Goal: Communication & Community: Answer question/provide support

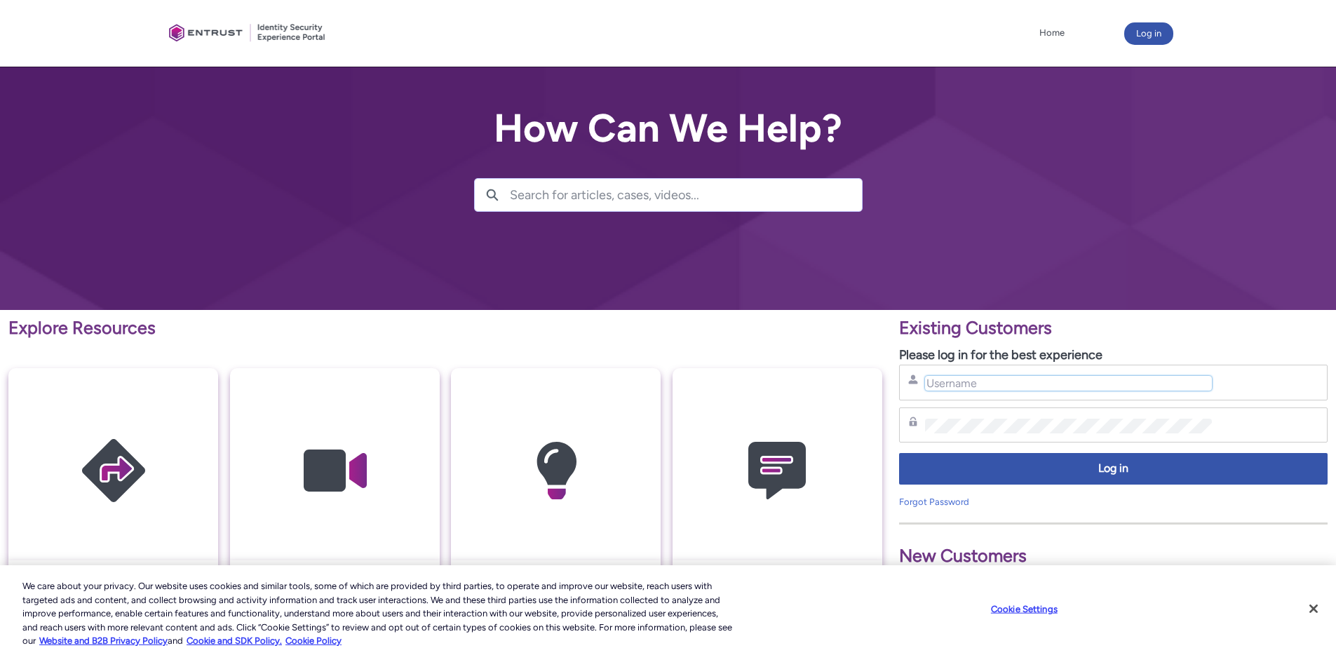
click at [989, 381] on input "Username" at bounding box center [1068, 383] width 287 height 15
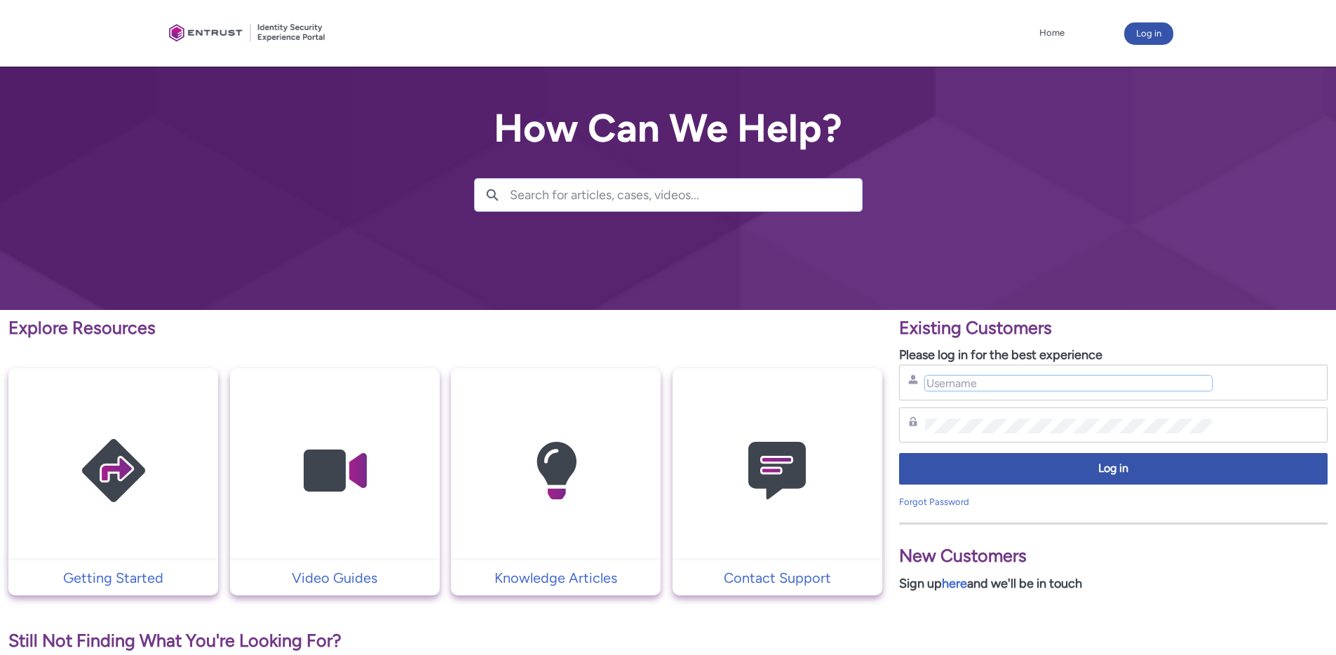
click at [1000, 376] on input "Username" at bounding box center [1068, 383] width 287 height 15
type input "nrivers@zipcar.com"
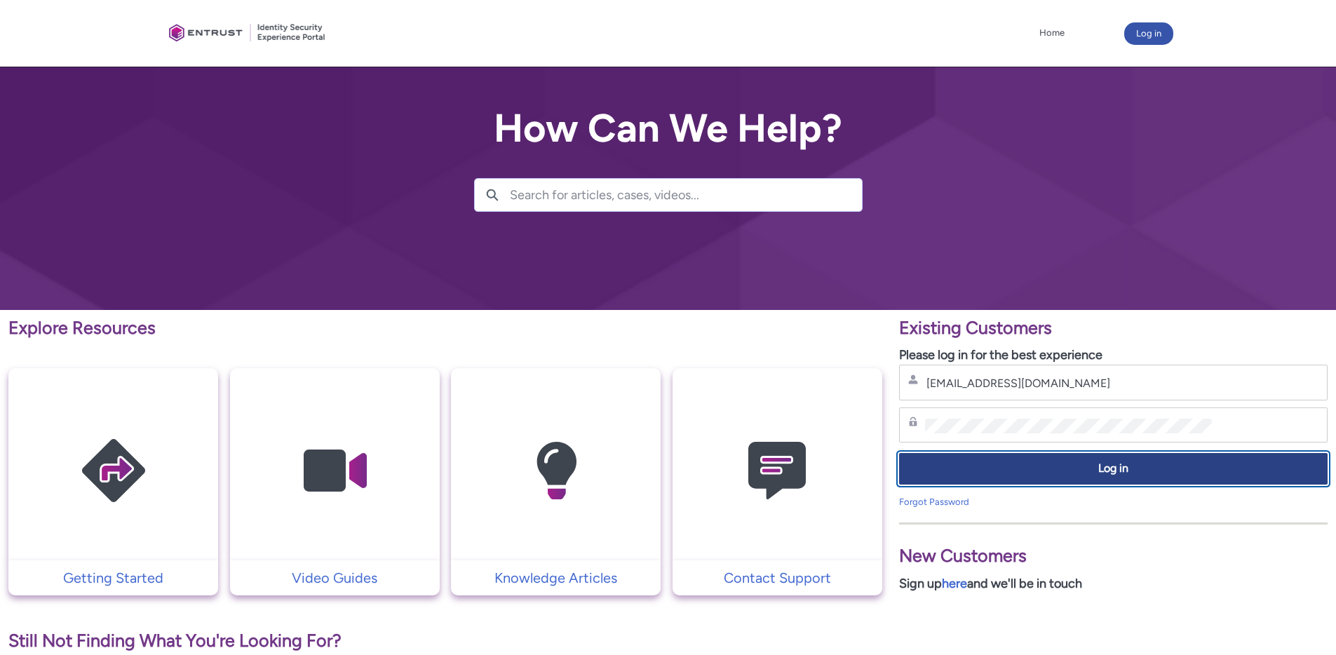
click at [1071, 484] on button "Log in" at bounding box center [1113, 469] width 429 height 32
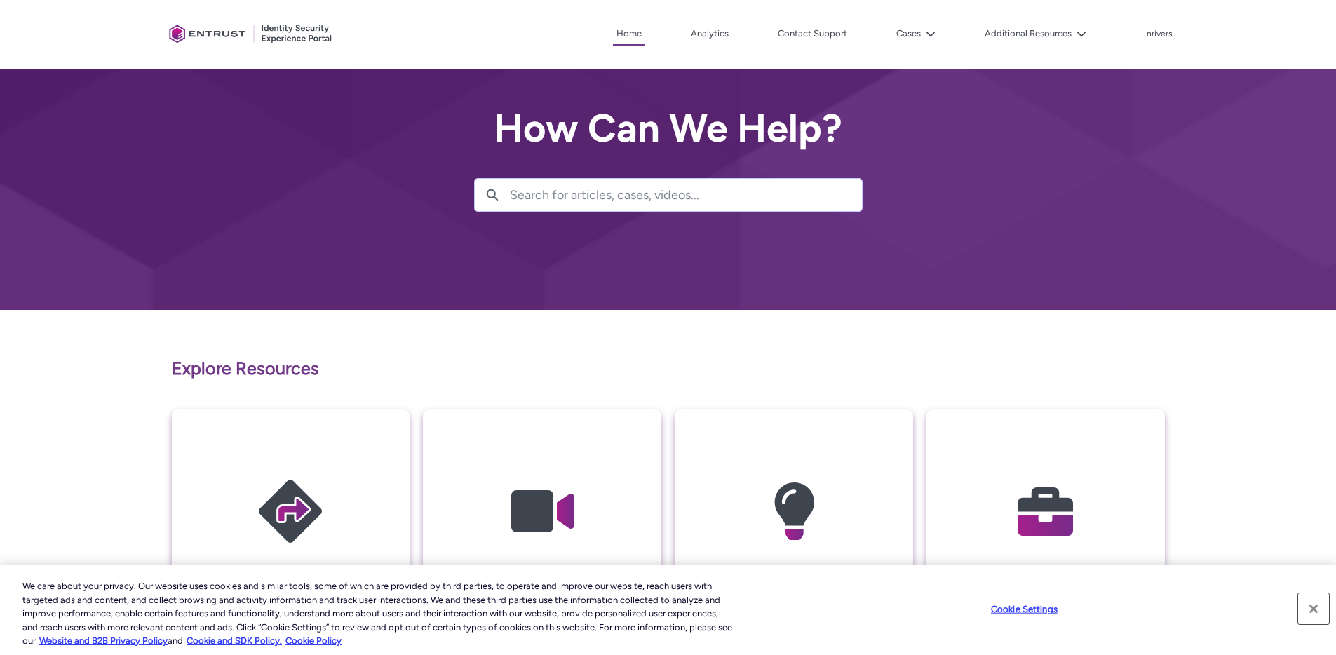
click at [1315, 609] on button "Close" at bounding box center [1314, 609] width 31 height 31
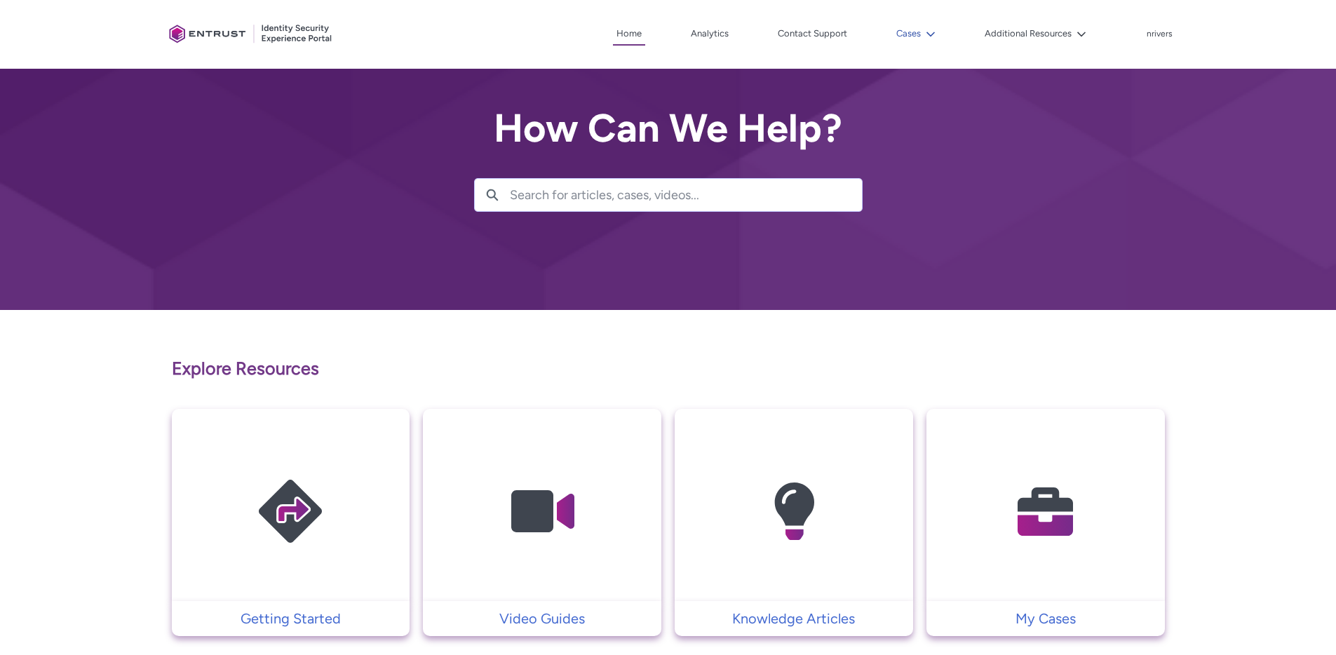
click at [934, 39] on button "Cases" at bounding box center [916, 33] width 46 height 21
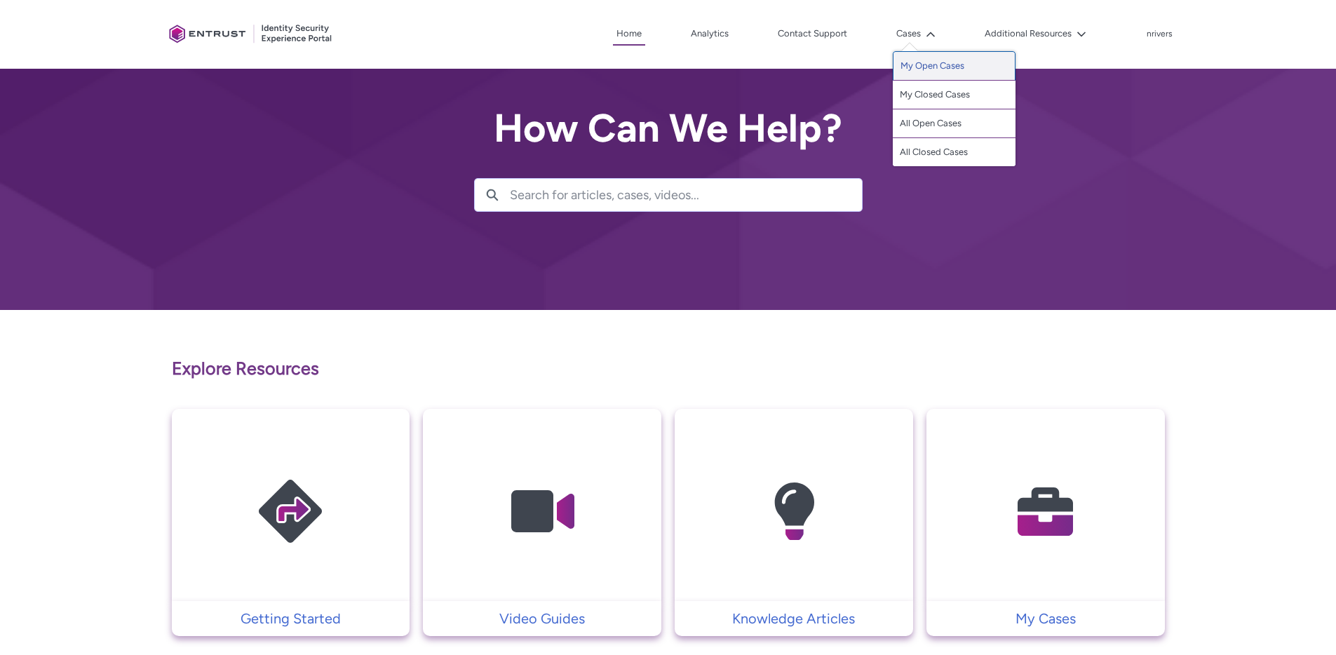
click at [939, 70] on link "My Open Cases" at bounding box center [954, 65] width 123 height 29
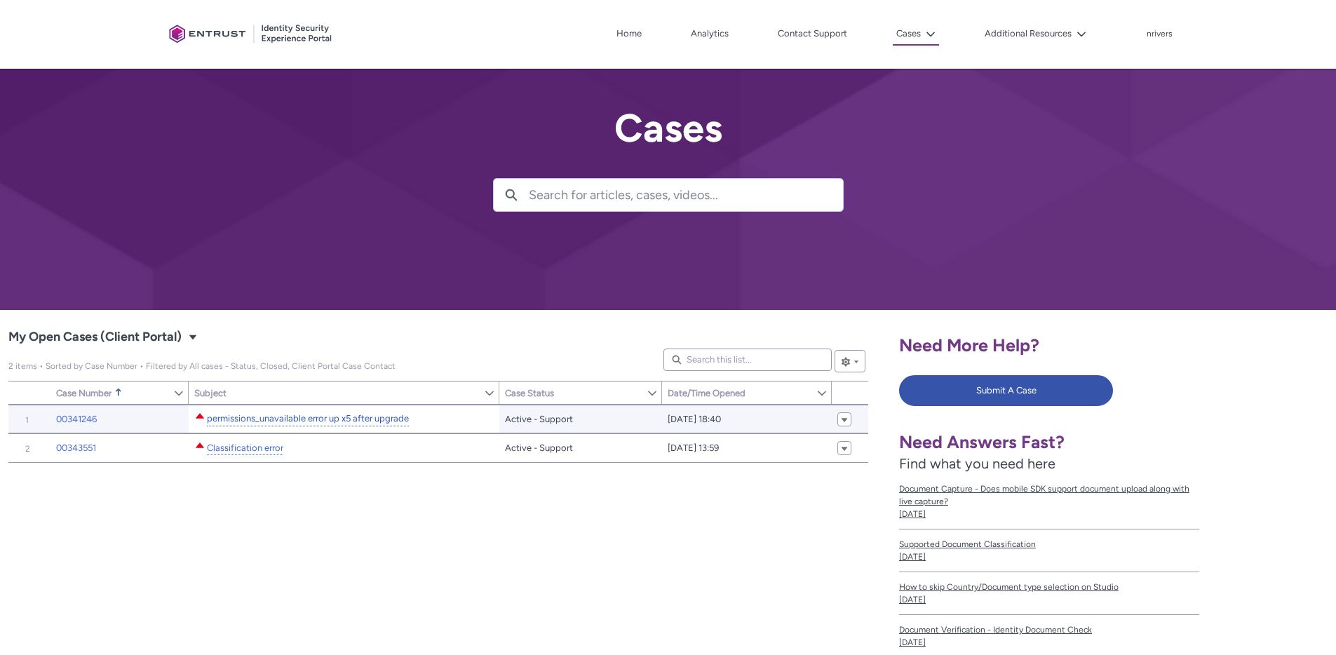
click at [263, 417] on link "permissions_unavailable error up x5 after upgrade" at bounding box center [308, 419] width 202 height 15
type input "193"
type input "455"
type input "228"
type input "238"
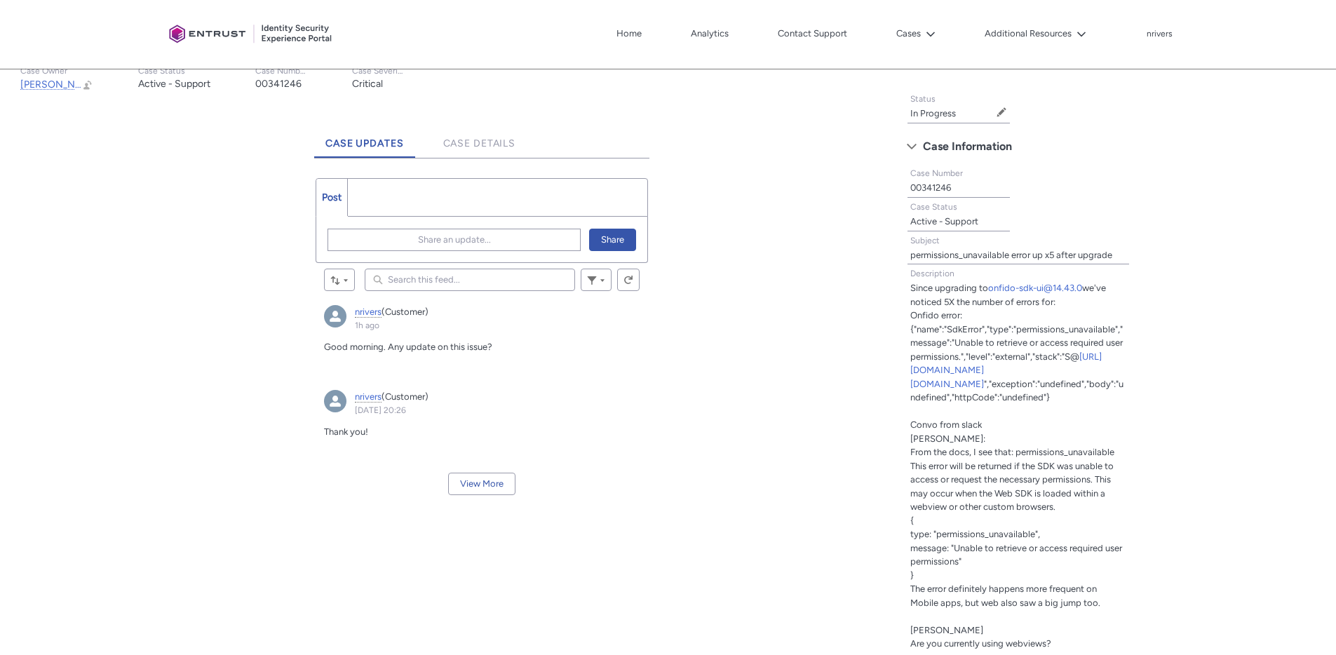
scroll to position [321, 0]
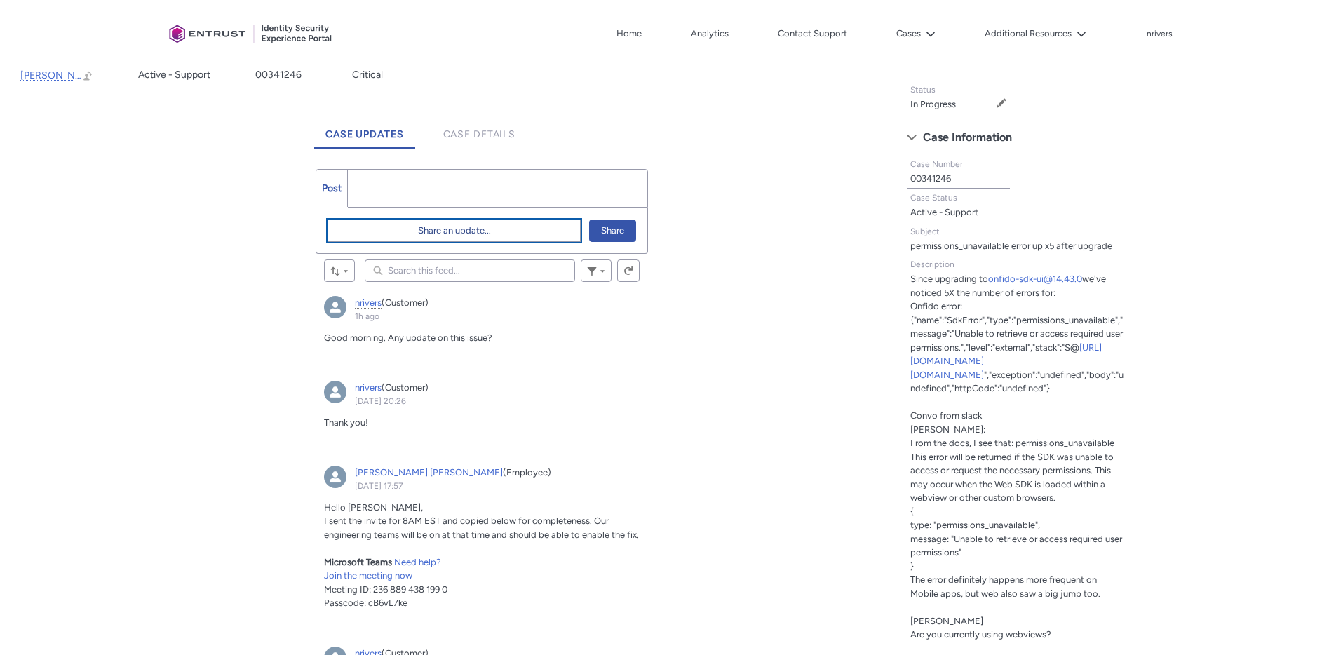
click at [452, 234] on span "Share an update..." at bounding box center [454, 230] width 73 height 21
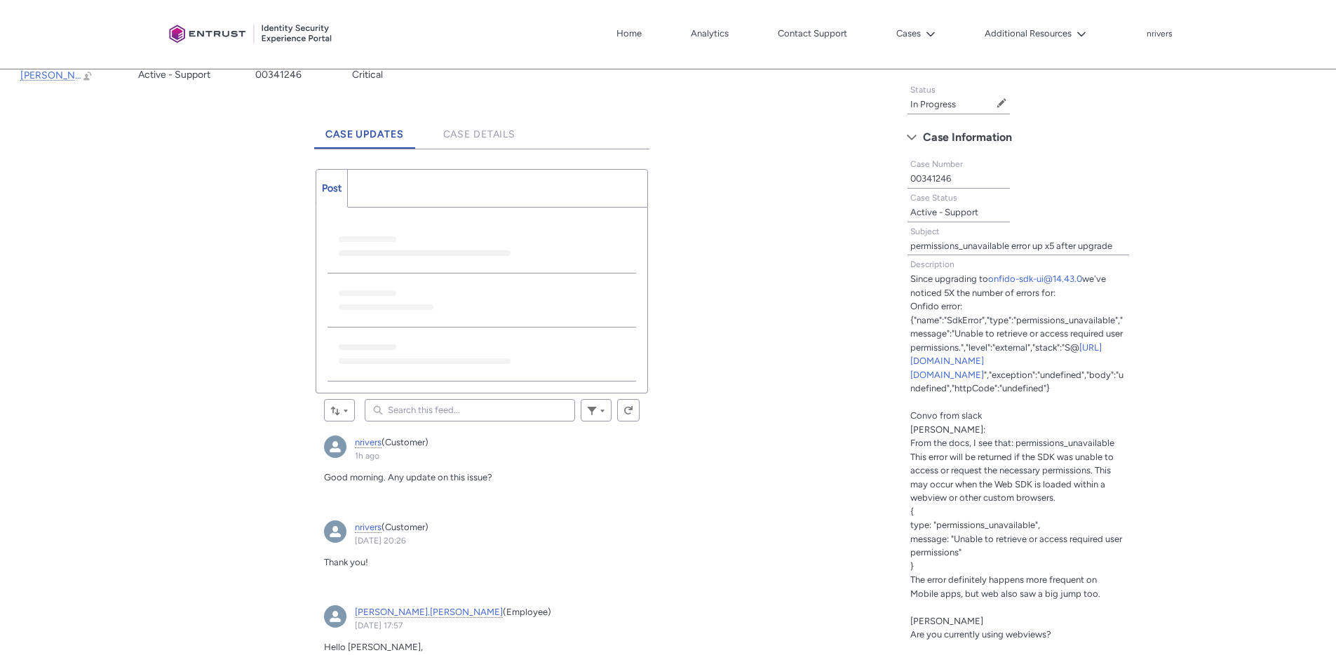
scroll to position [0, 0]
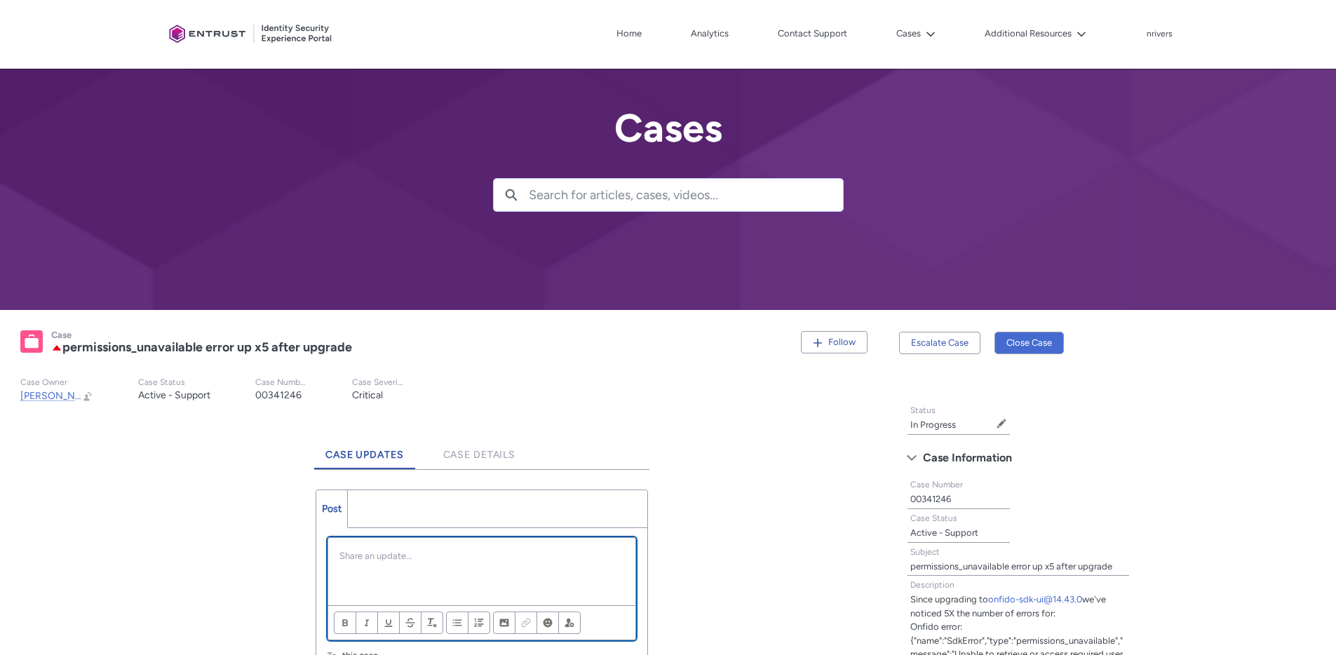
click at [399, 565] on div "Chatter Publisher" at bounding box center [481, 571] width 307 height 67
drag, startPoint x: 570, startPoint y: 562, endPoint x: 554, endPoint y: 551, distance: 18.7
click at [556, 556] on p "Hi Nick, the changes are deployed to our staging envioment." at bounding box center [482, 562] width 285 height 27
copy p "envioment"
click at [566, 558] on p "Hi Nick, the changes are deployed to our staging envioment." at bounding box center [482, 562] width 285 height 27
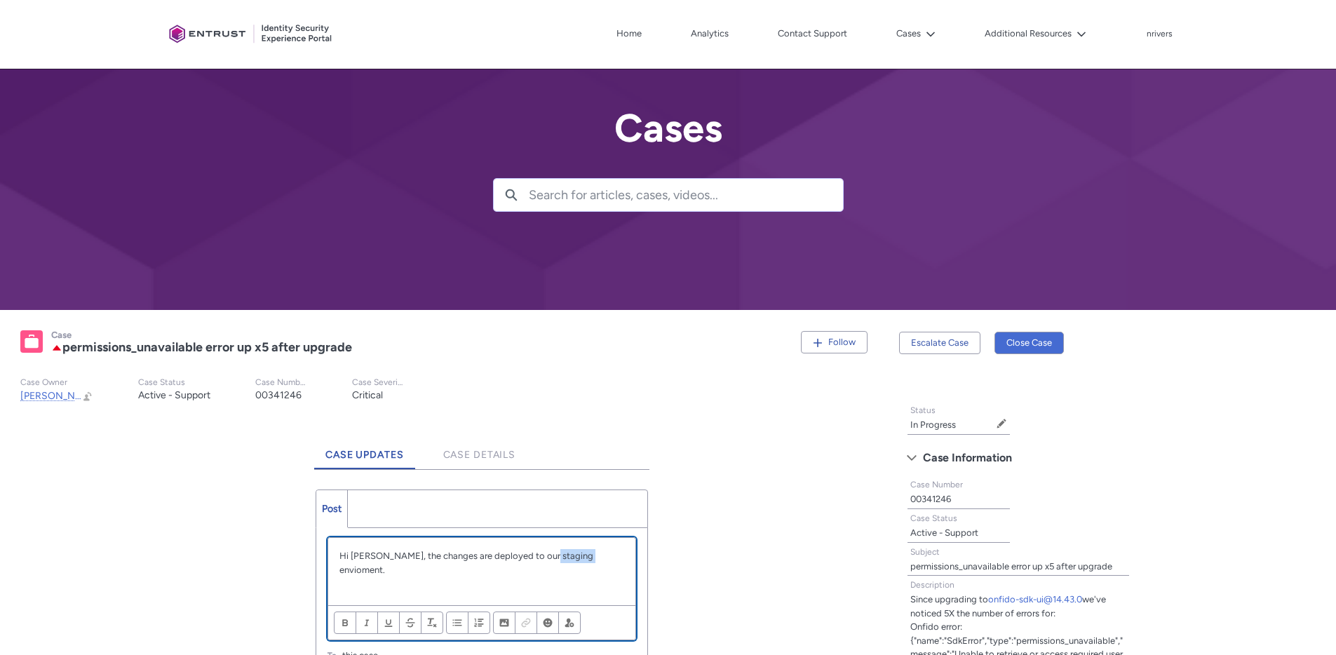
click at [566, 558] on p "Hi Nick, the changes are deployed to our staging envioment." at bounding box center [482, 562] width 285 height 27
paste div "Chatter Publisher"
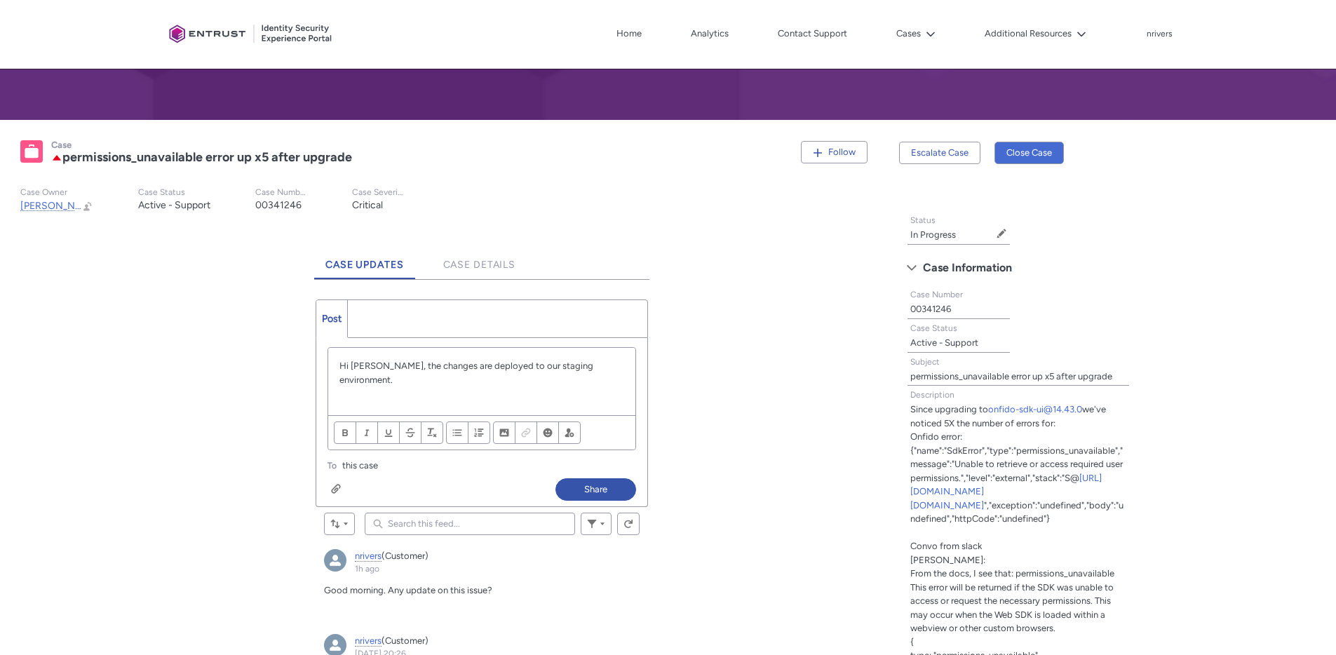
scroll to position [239, 0]
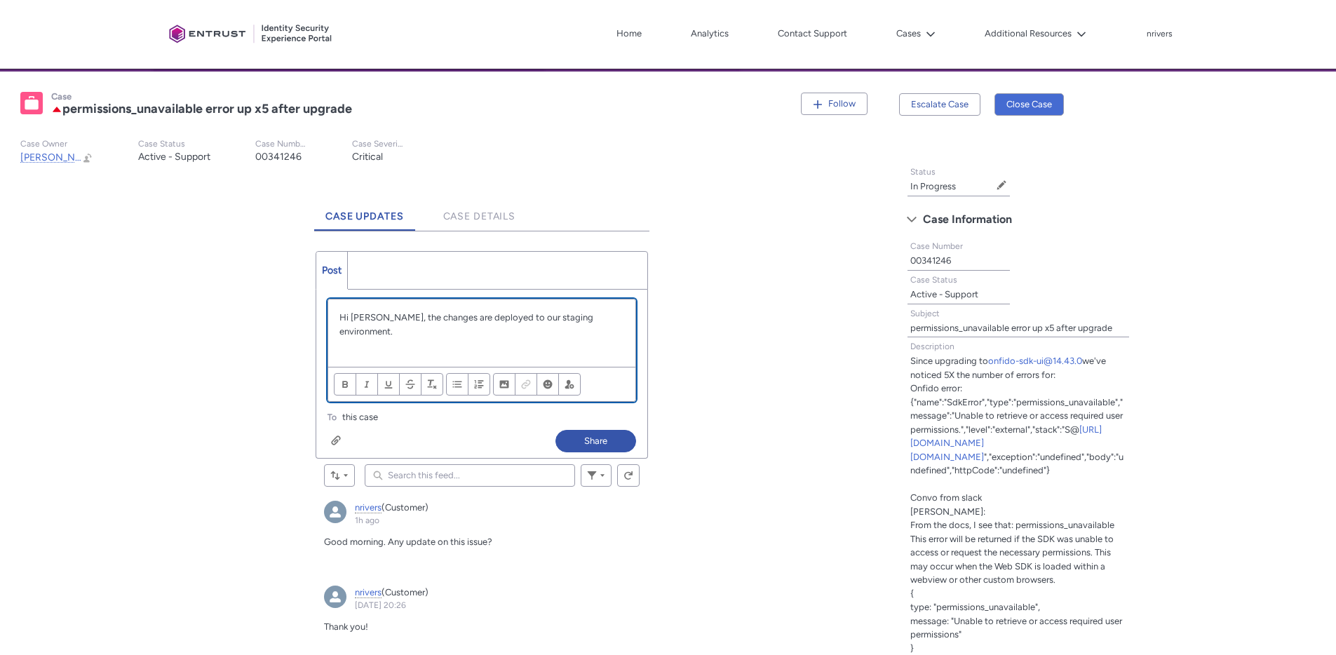
click at [619, 322] on p "Hi Nick, the changes are deployed to our staging environment." at bounding box center [482, 324] width 285 height 27
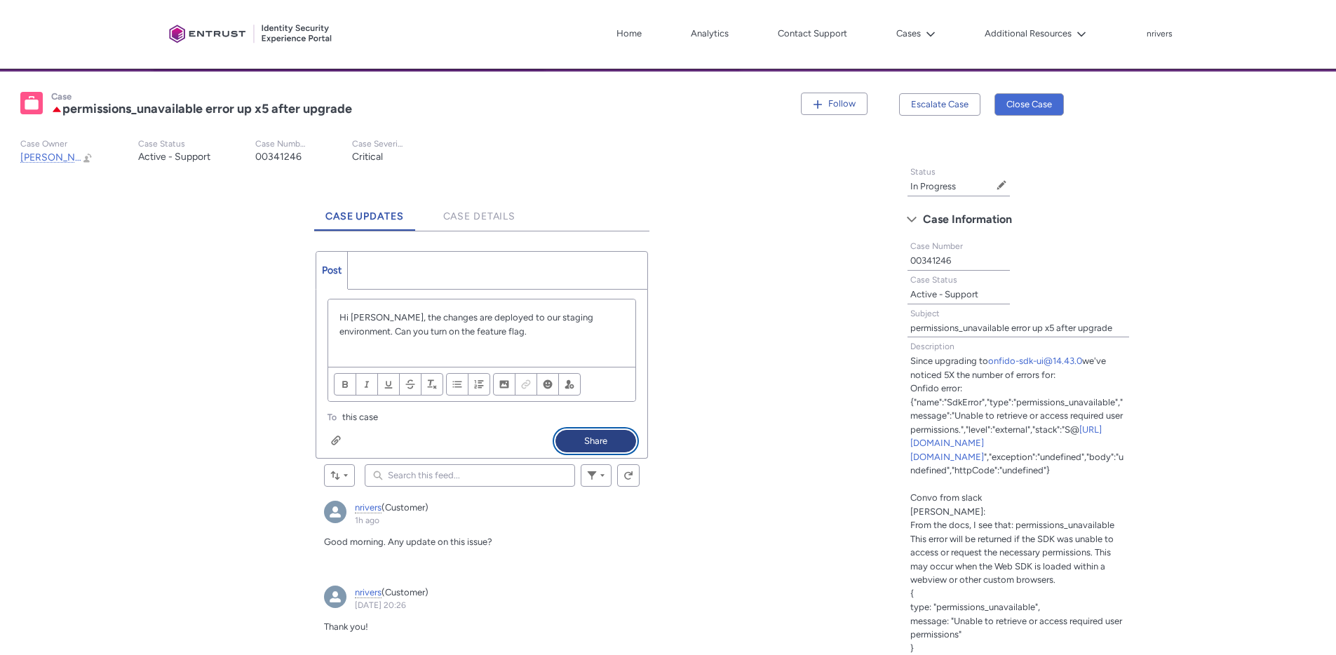
click at [610, 444] on button "Share" at bounding box center [596, 441] width 81 height 22
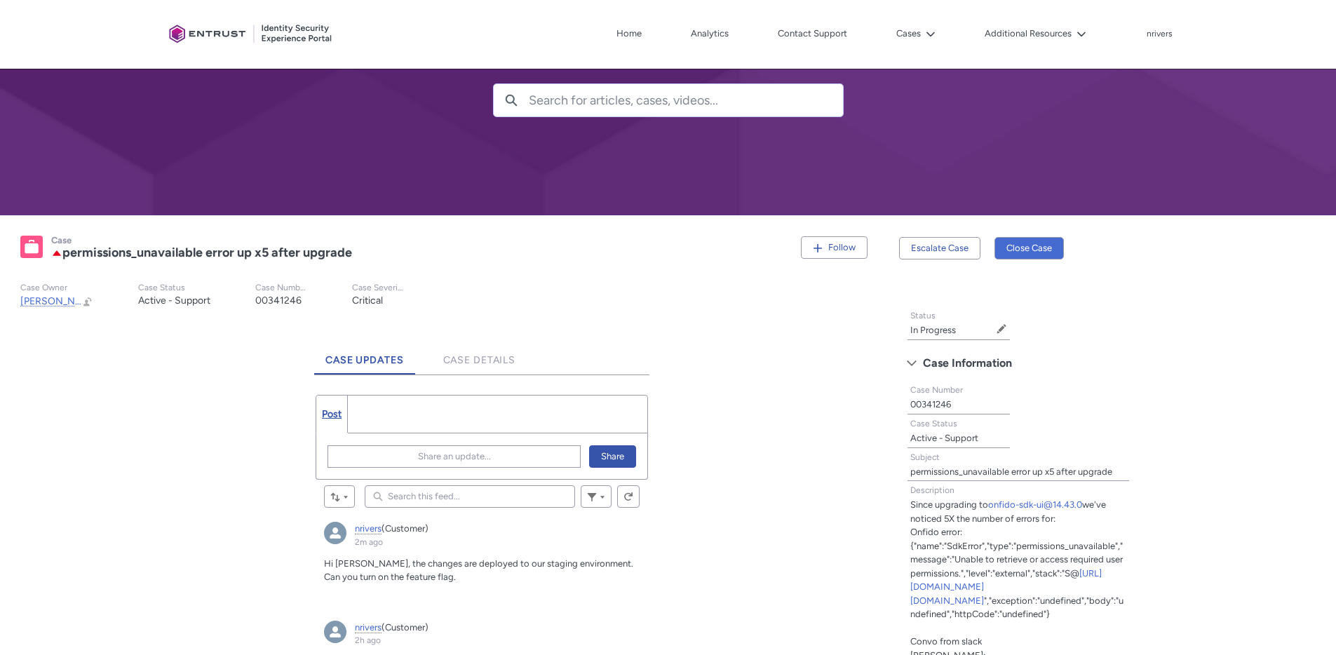
scroll to position [105, 0]
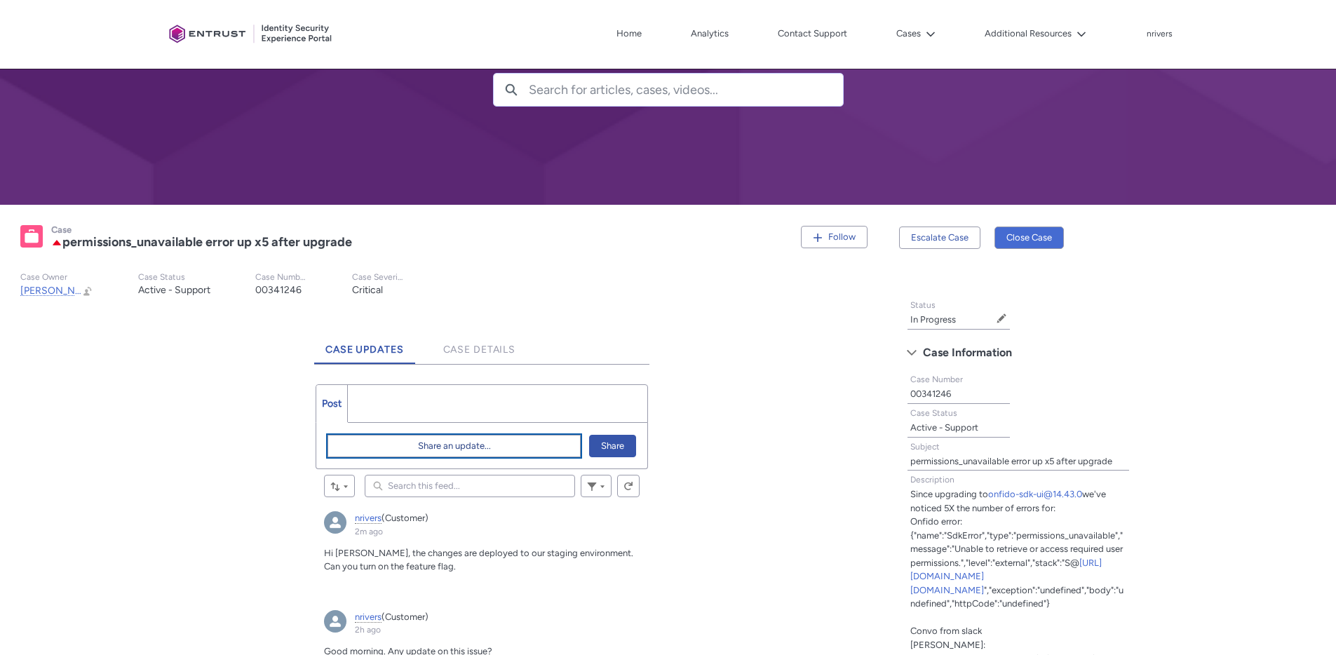
click at [497, 443] on button "Share an update..." at bounding box center [454, 446] width 253 height 22
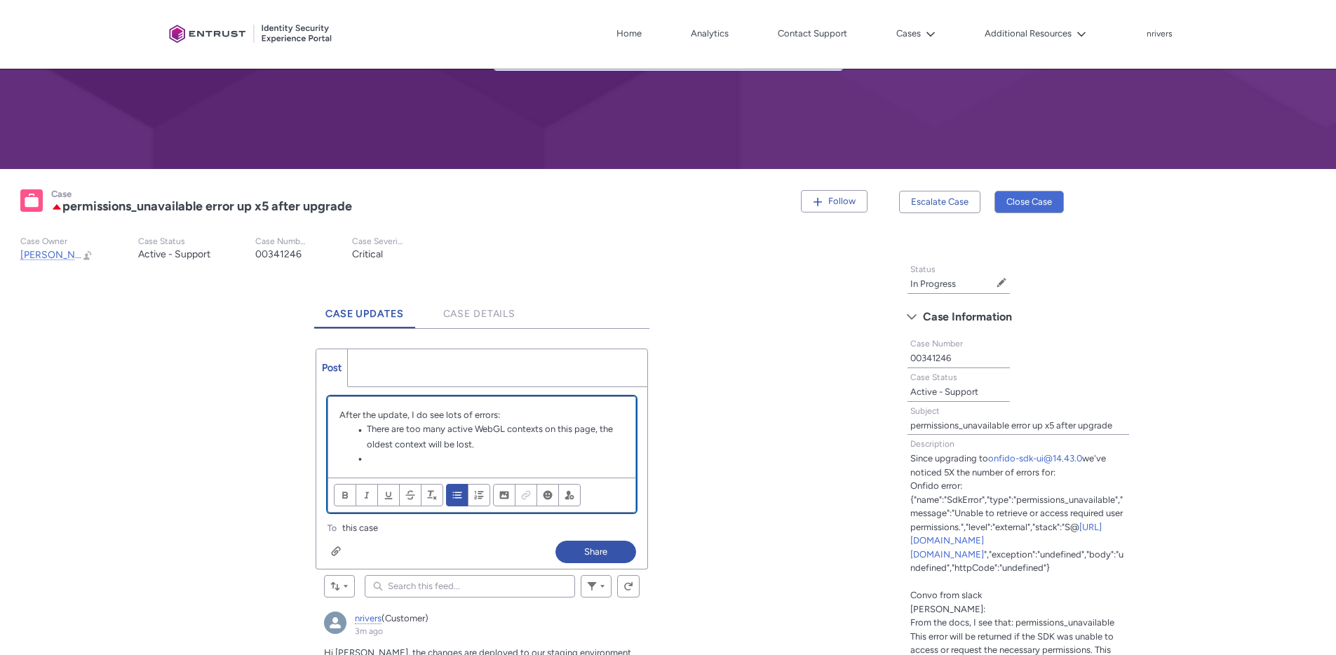
scroll to position [296, 0]
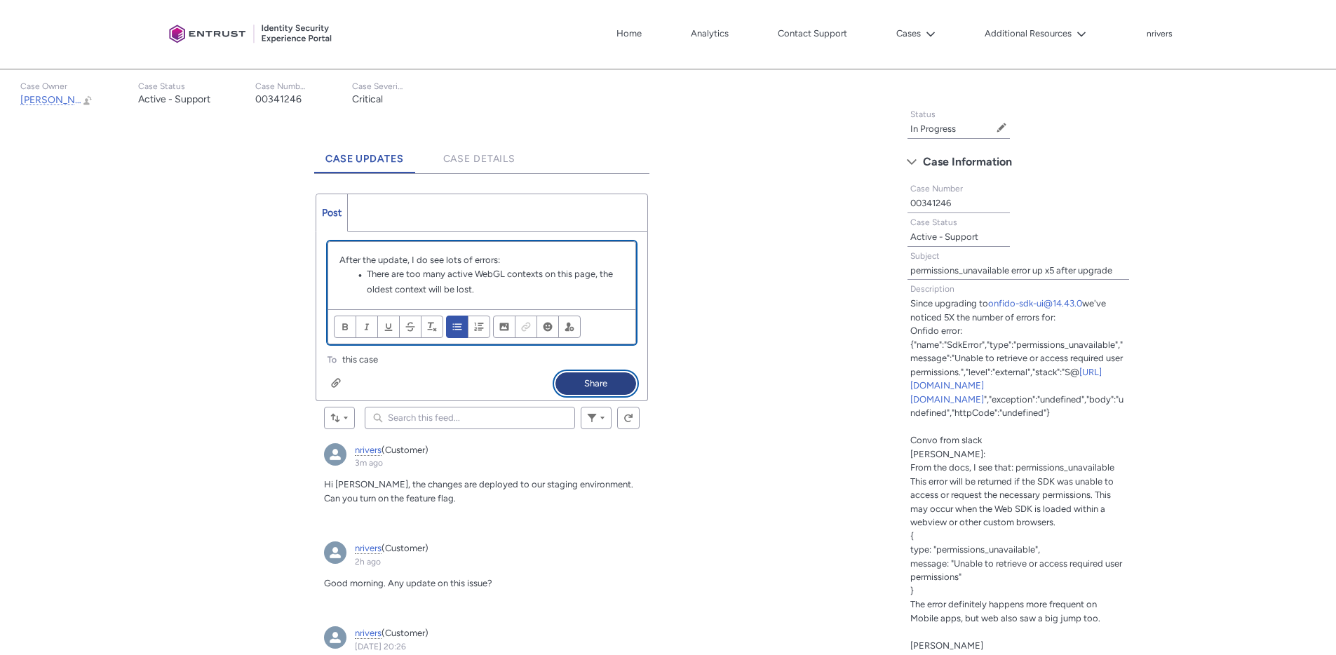
click at [605, 388] on button "Share" at bounding box center [596, 384] width 81 height 22
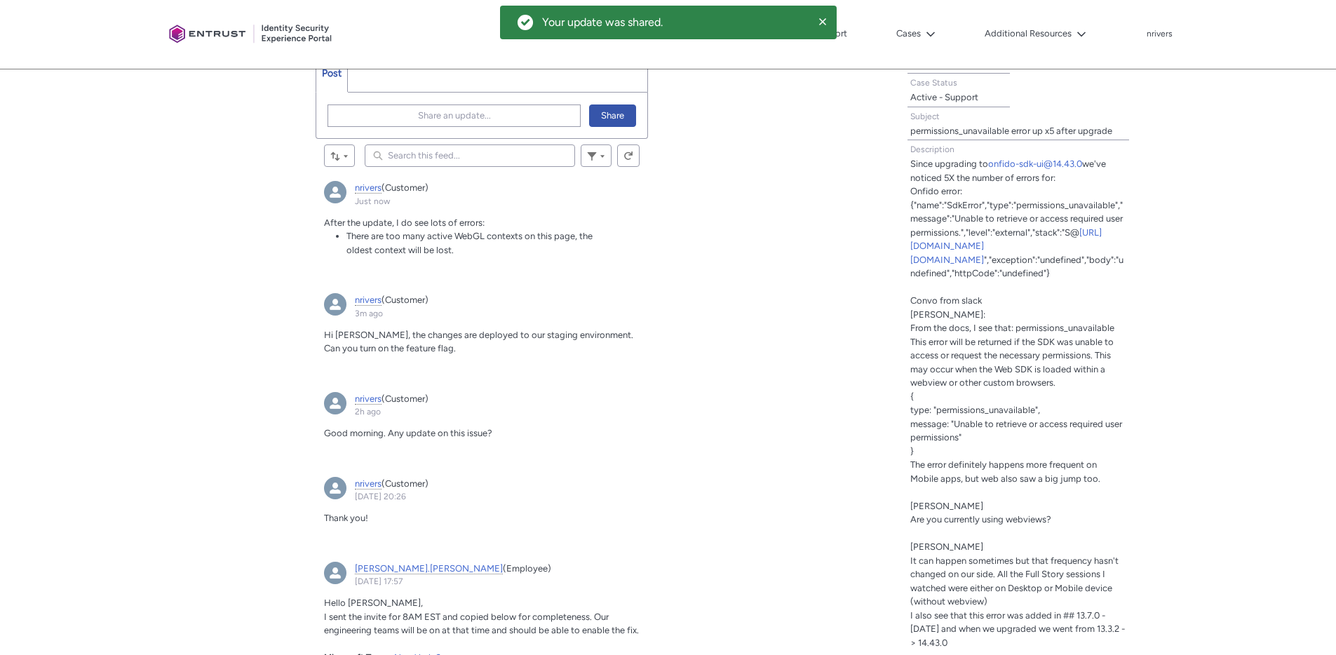
scroll to position [492, 0]
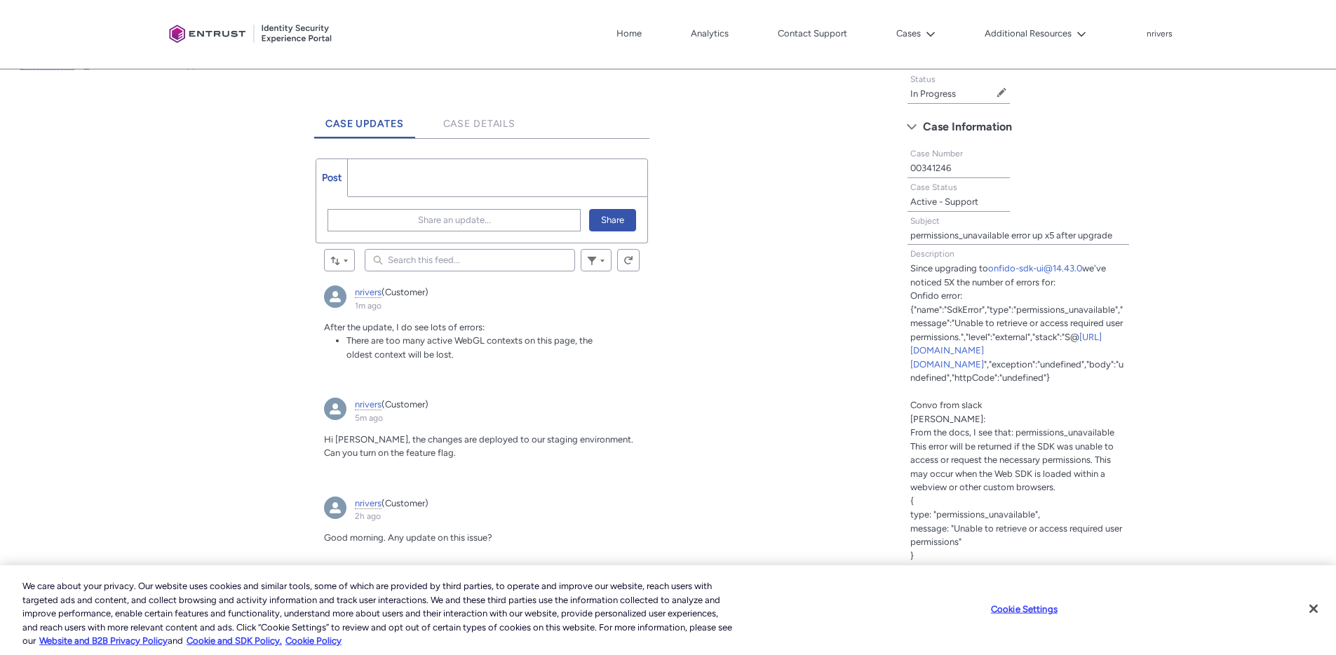
scroll to position [330, 0]
click at [392, 216] on button "Share an update..." at bounding box center [454, 221] width 253 height 22
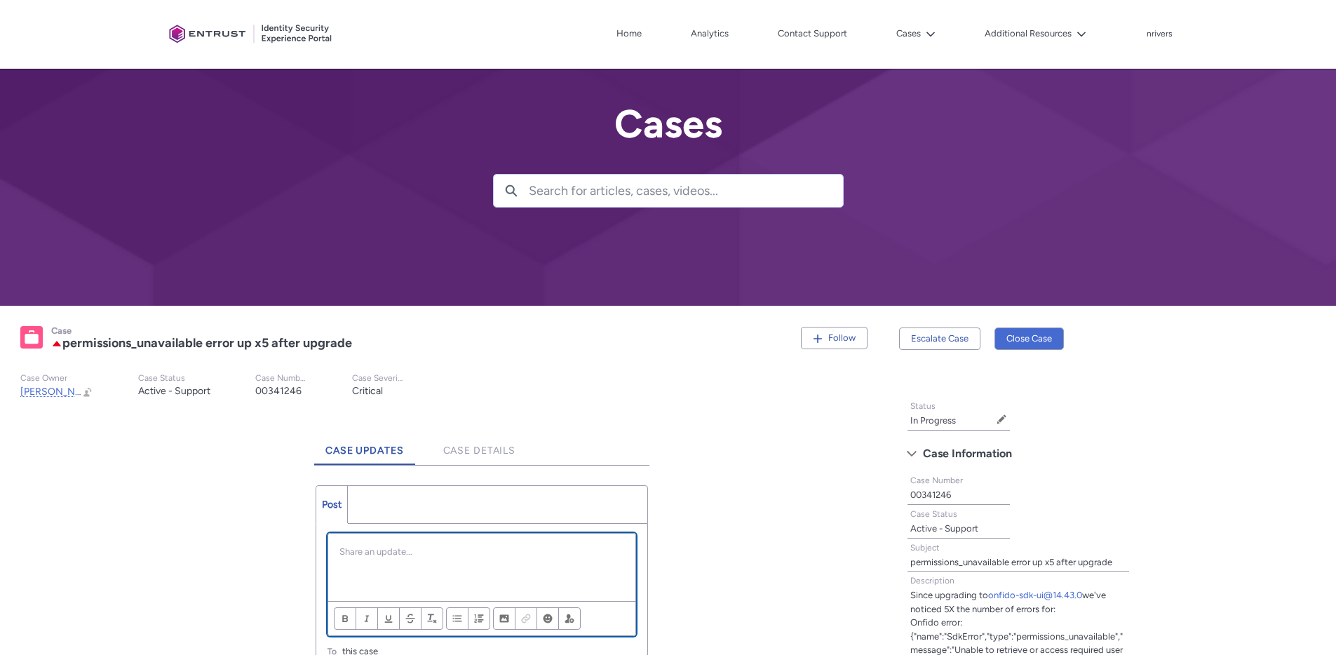
scroll to position [443, 0]
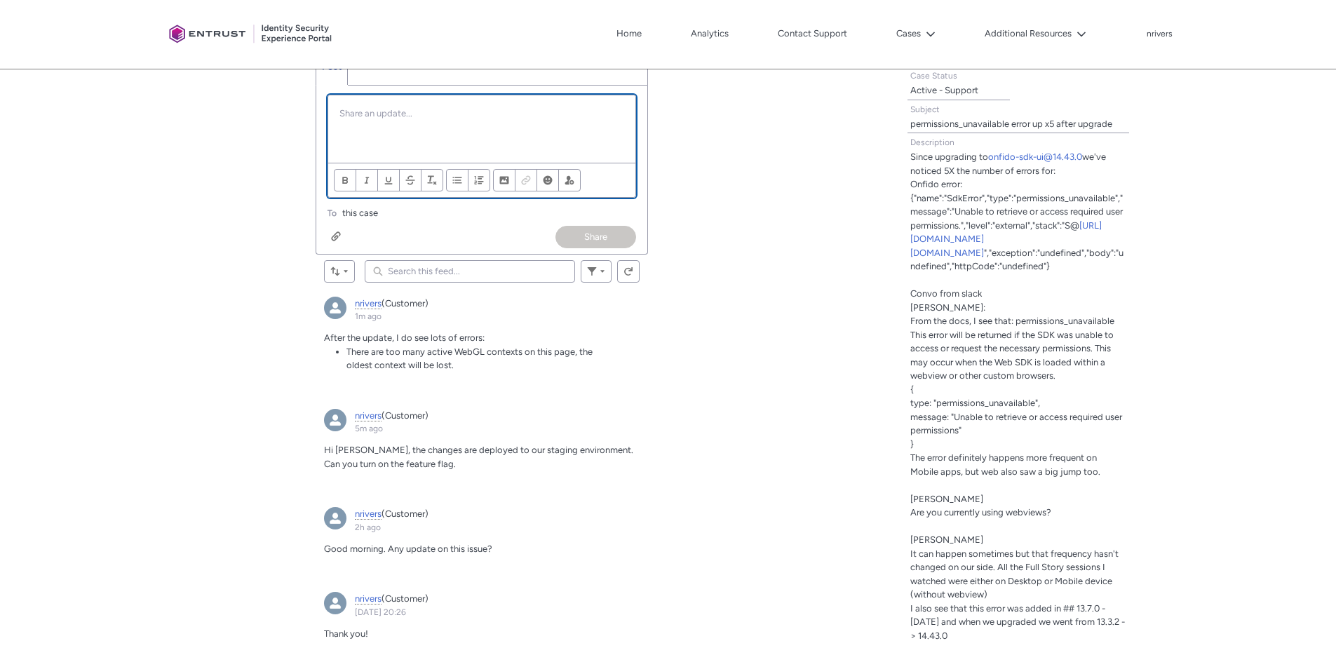
click at [417, 138] on div "Chatter Publisher" at bounding box center [481, 128] width 307 height 67
click at [593, 234] on button "Share" at bounding box center [596, 237] width 81 height 22
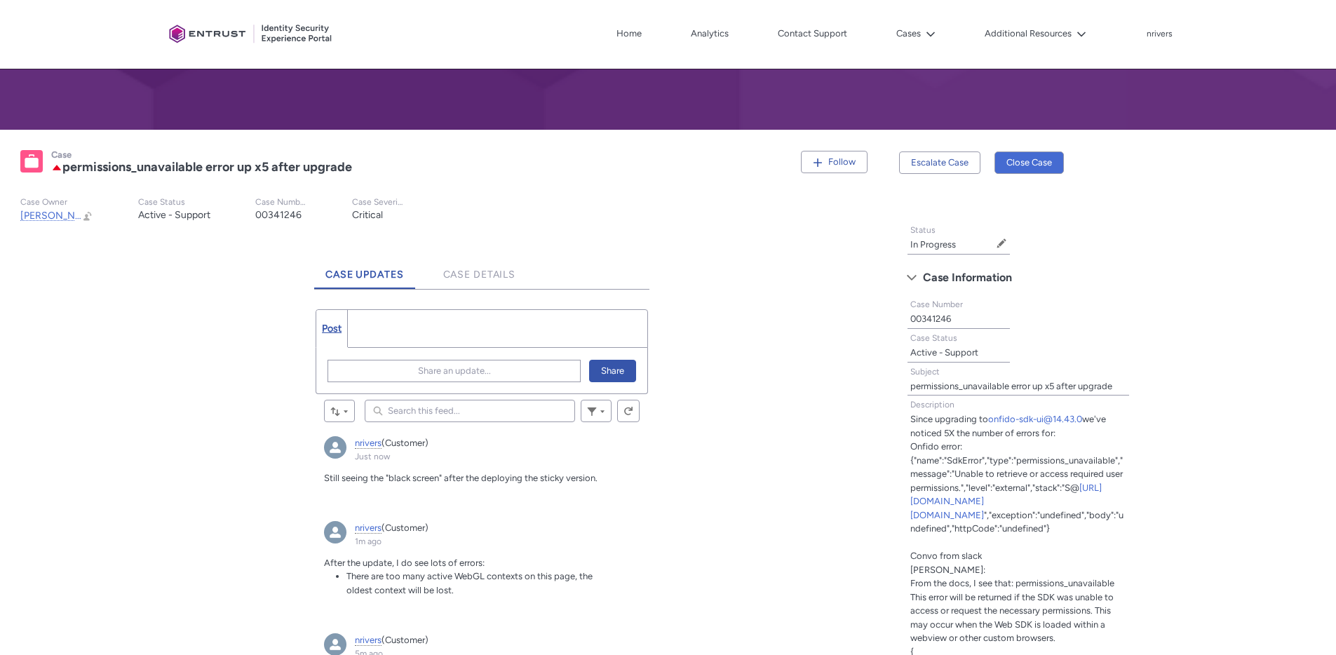
scroll to position [0, 0]
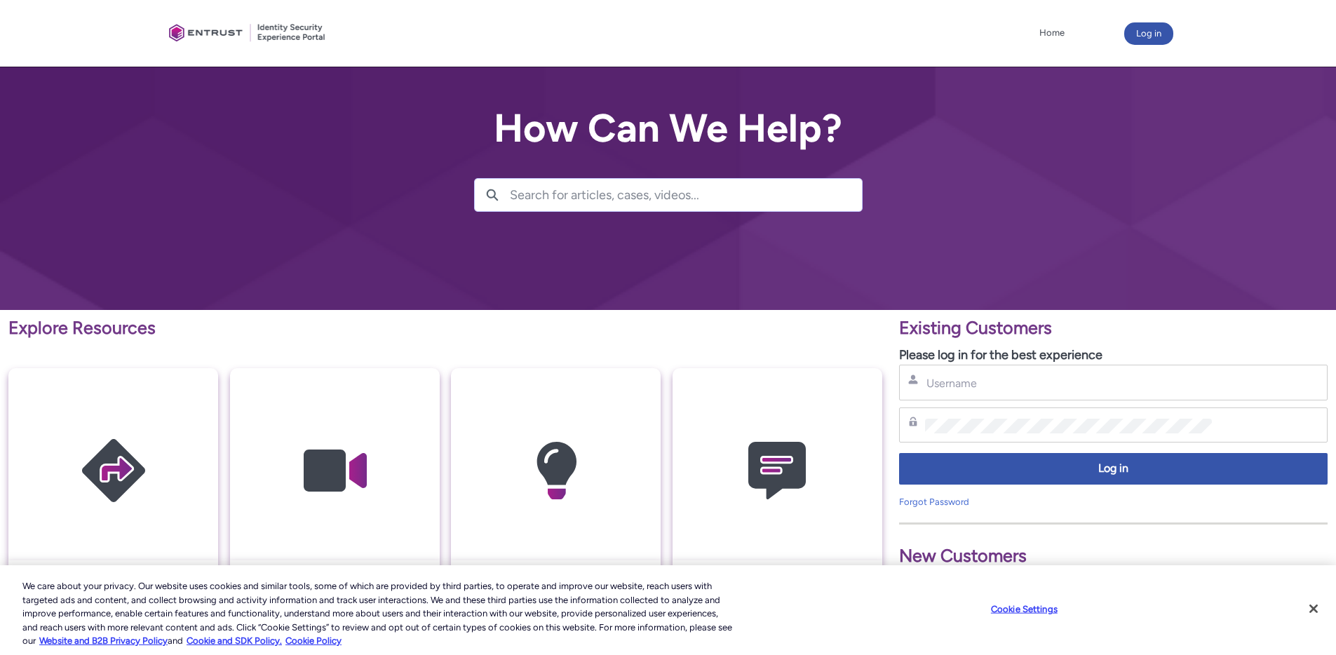
click at [989, 371] on div "Username" at bounding box center [1113, 383] width 429 height 36
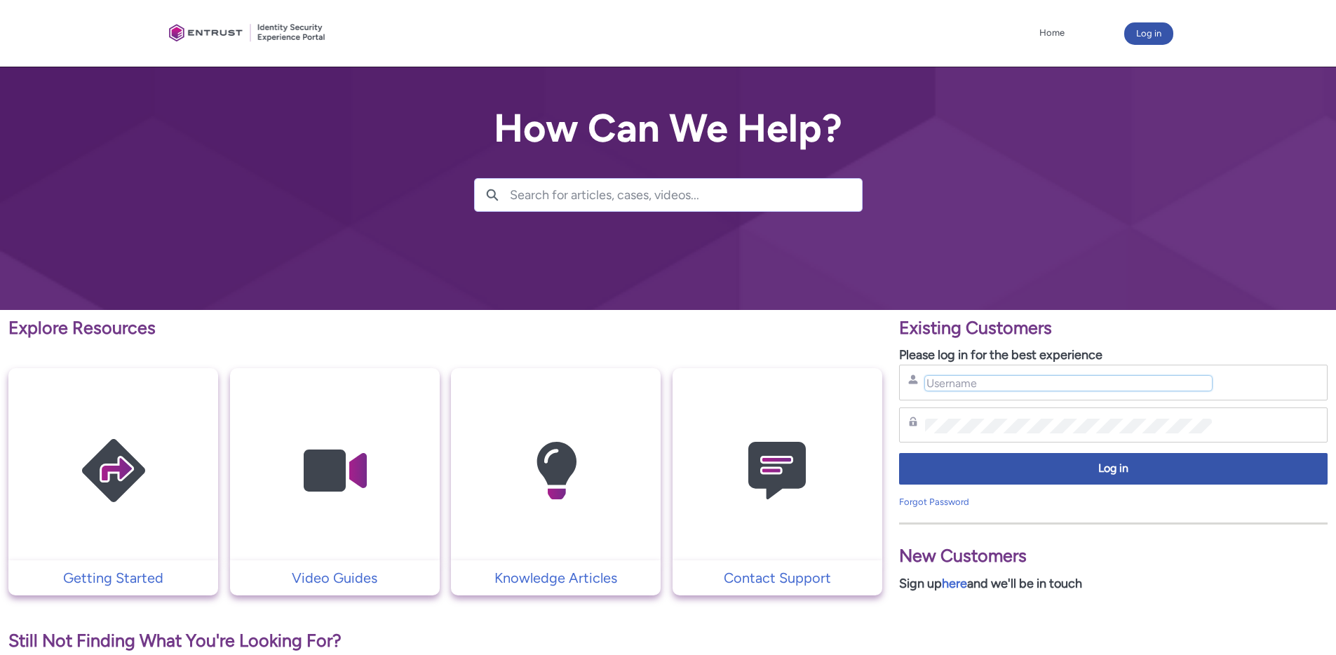
click at [972, 384] on input "Username" at bounding box center [1068, 383] width 287 height 15
type input "[EMAIL_ADDRESS][DOMAIN_NAME]"
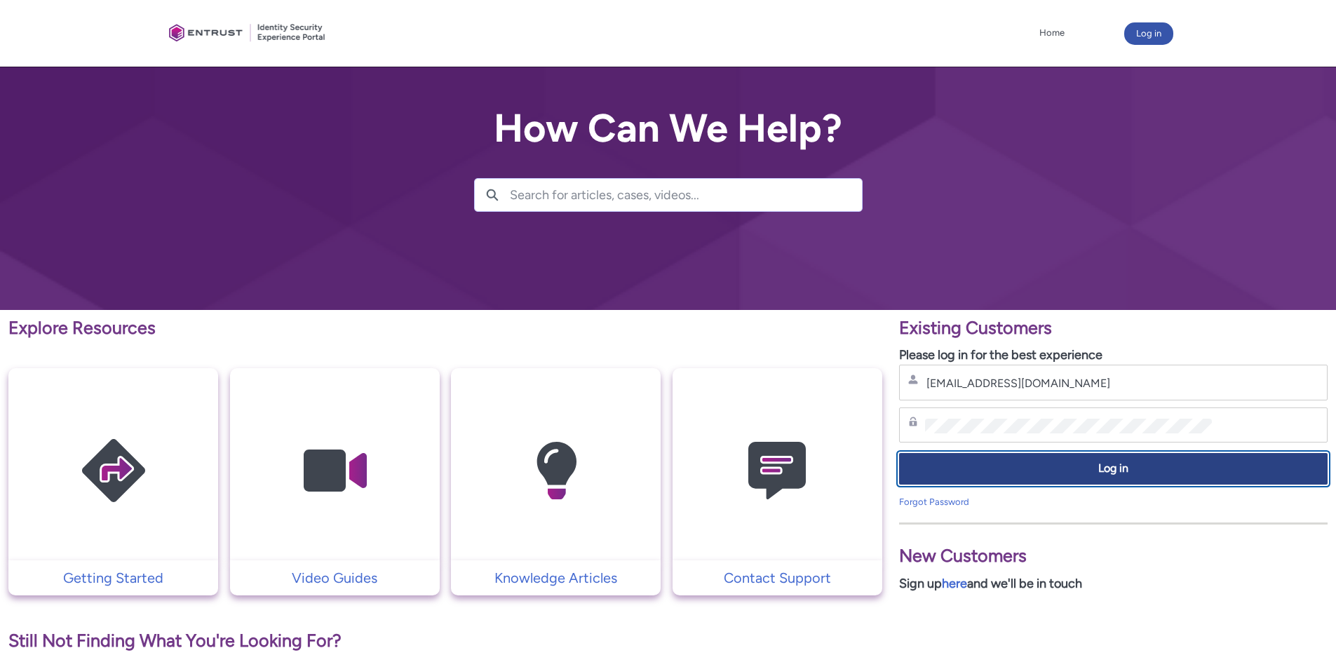
click at [1005, 467] on span "Log in" at bounding box center [1114, 469] width 410 height 16
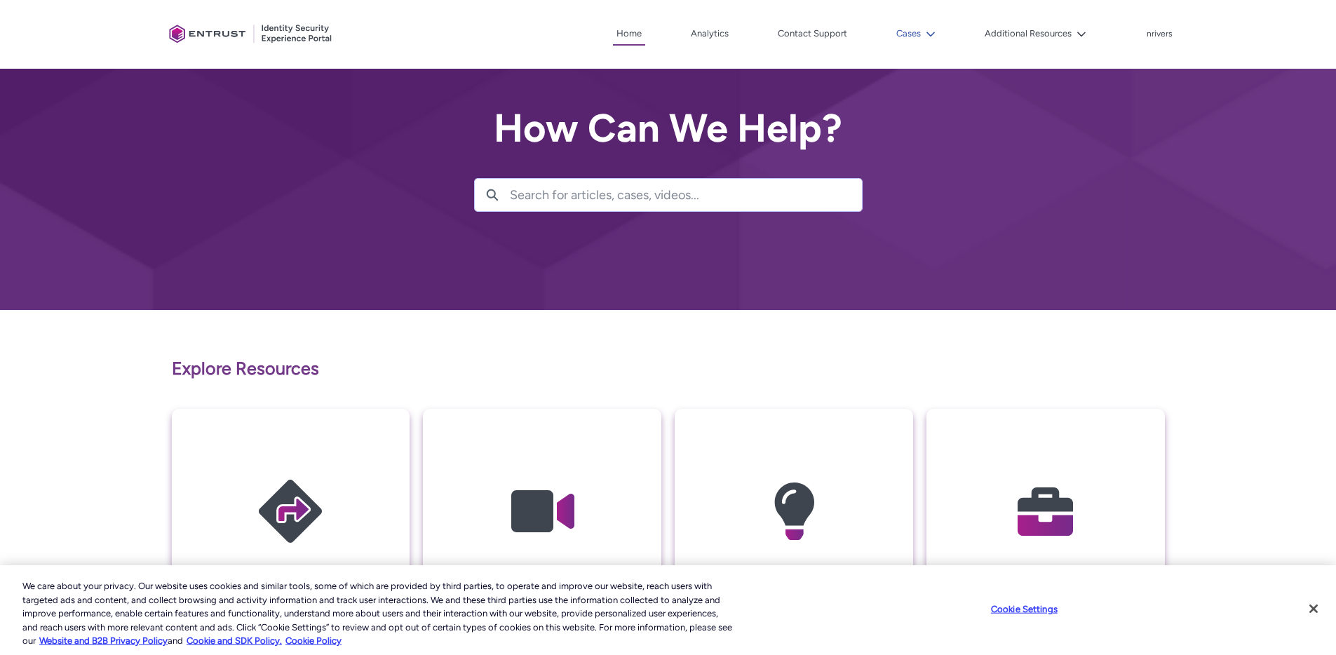
click at [909, 38] on button "Cases" at bounding box center [916, 33] width 46 height 21
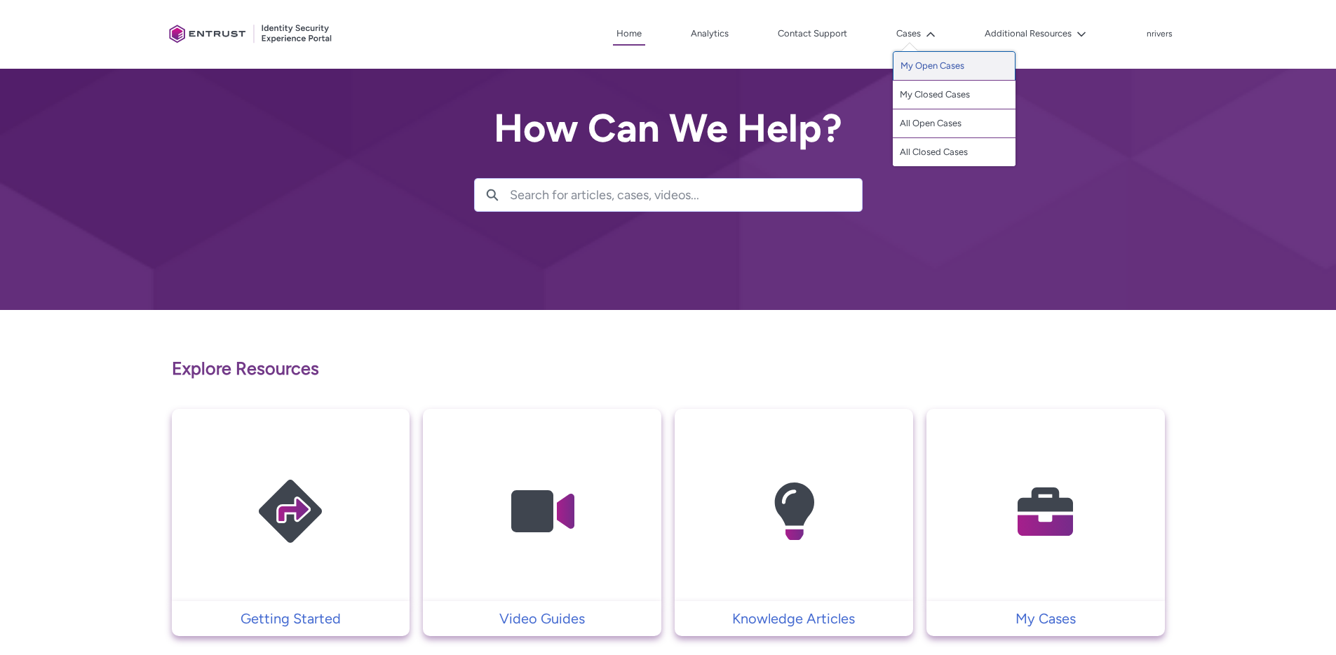
click at [915, 72] on link "My Open Cases" at bounding box center [954, 65] width 123 height 29
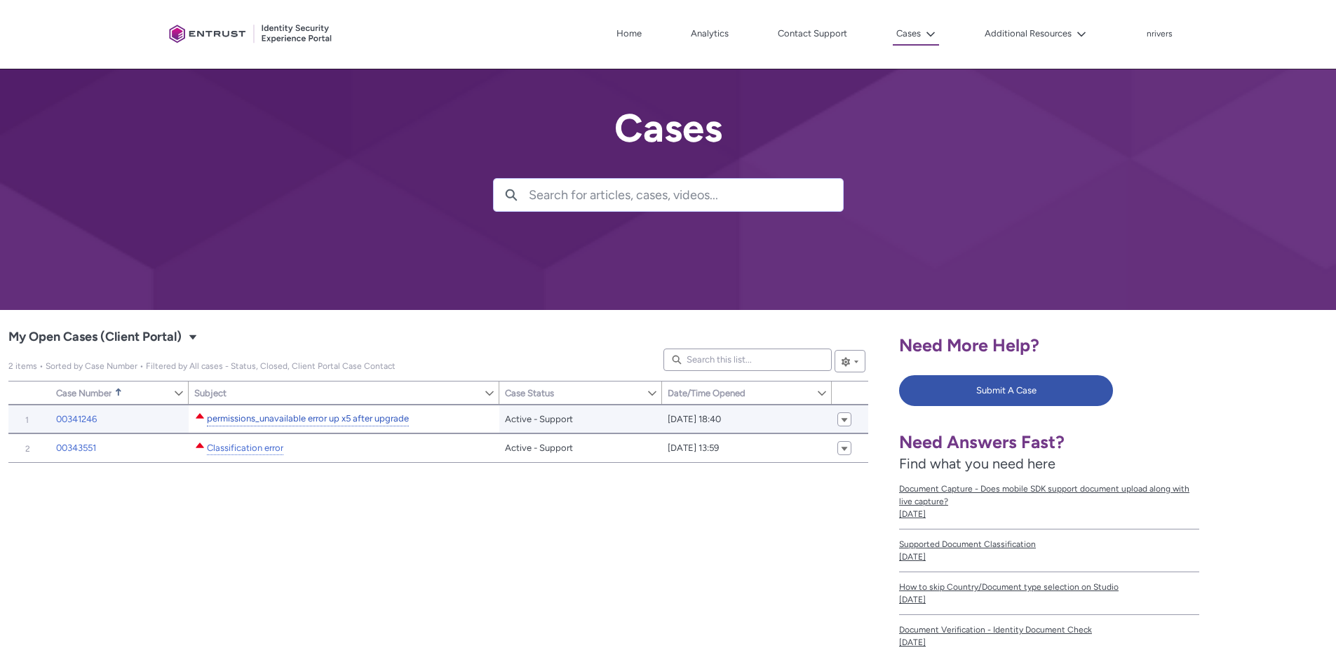
click at [282, 422] on link "permissions_unavailable error up x5 after upgrade" at bounding box center [308, 419] width 202 height 15
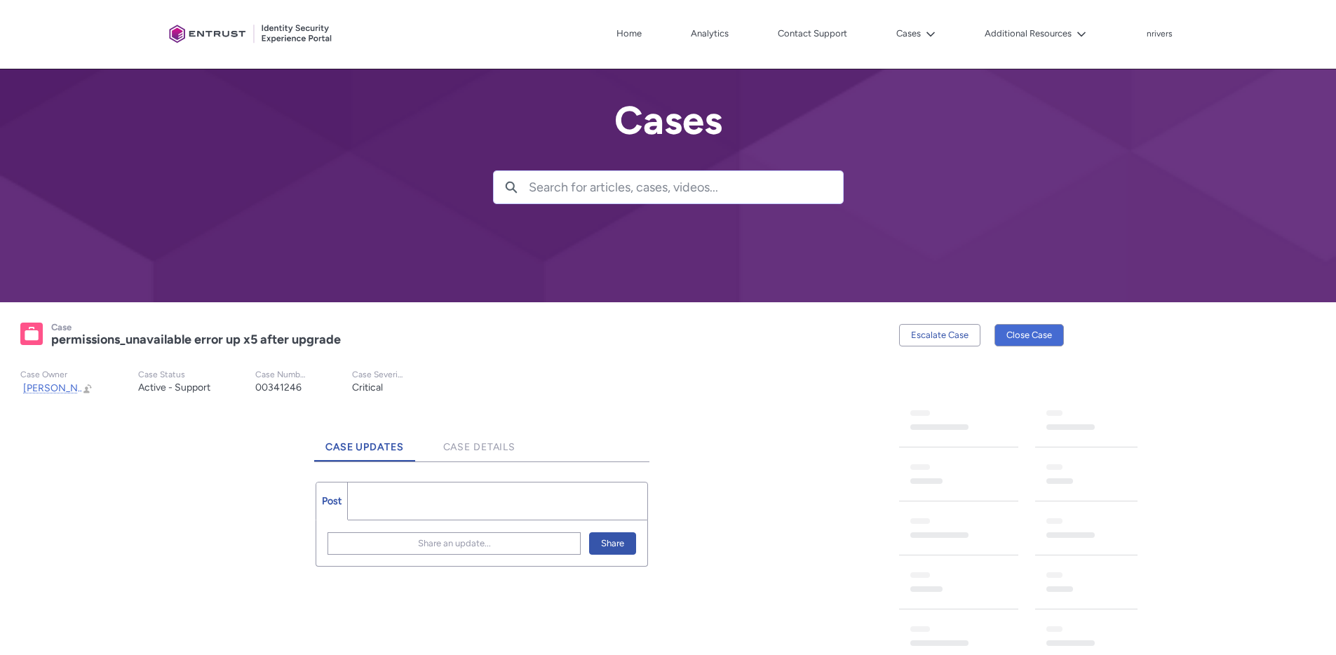
scroll to position [257, 0]
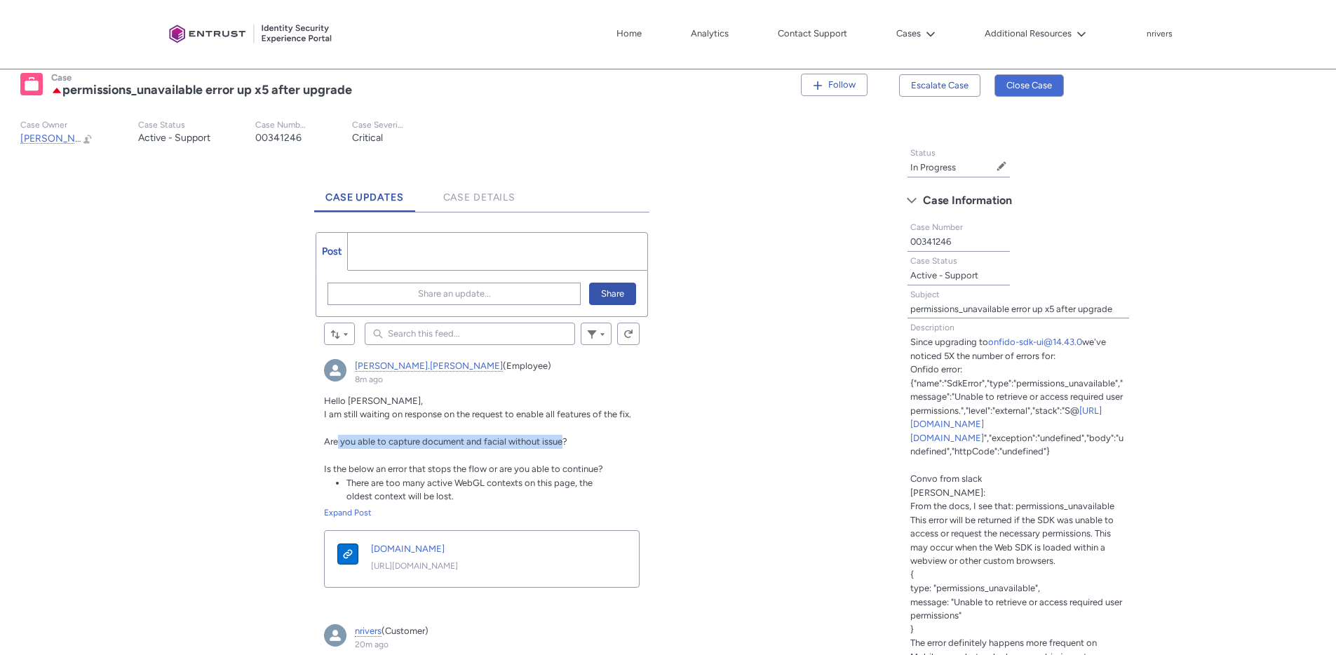
drag, startPoint x: 338, startPoint y: 446, endPoint x: 561, endPoint y: 446, distance: 223.1
click at [561, 446] on span "Are you able to capture document and facial without issue?" at bounding box center [445, 441] width 243 height 11
click at [342, 511] on div "Expand Post" at bounding box center [482, 513] width 316 height 13
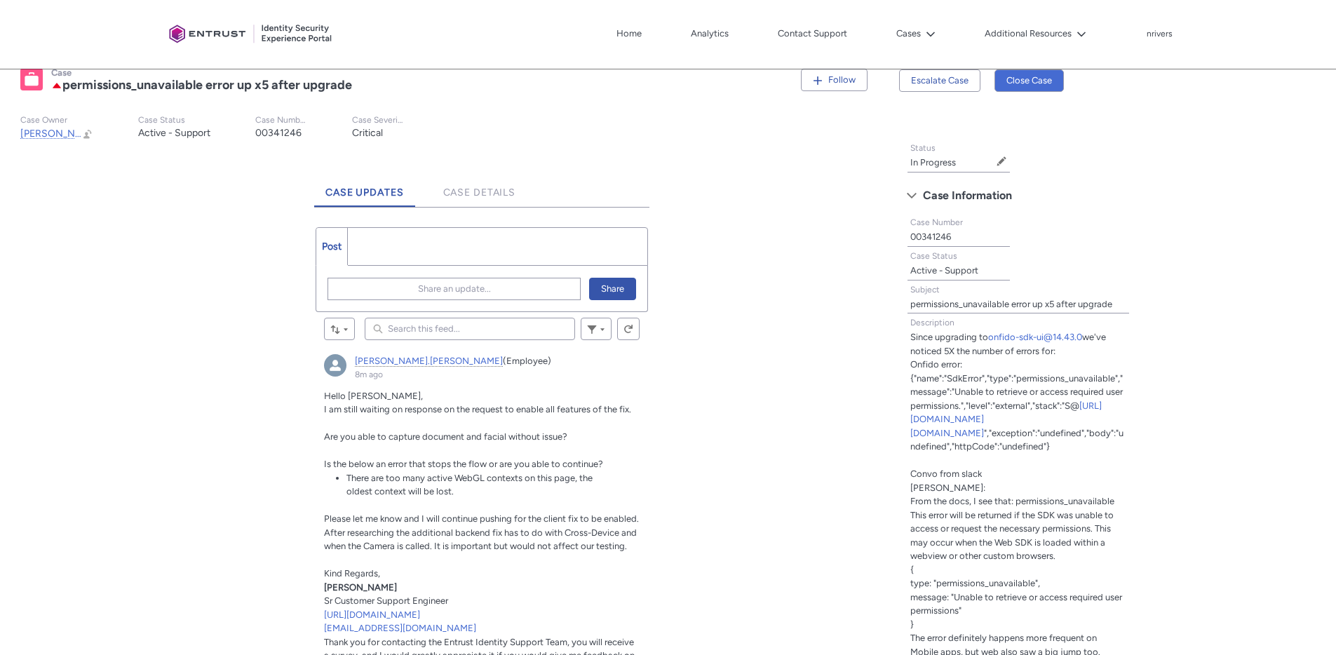
scroll to position [263, 0]
drag, startPoint x: 349, startPoint y: 478, endPoint x: 470, endPoint y: 495, distance: 122.5
click at [470, 495] on ul "There are too many active WebGL contexts on this page, the oldest context will …" at bounding box center [482, 484] width 316 height 27
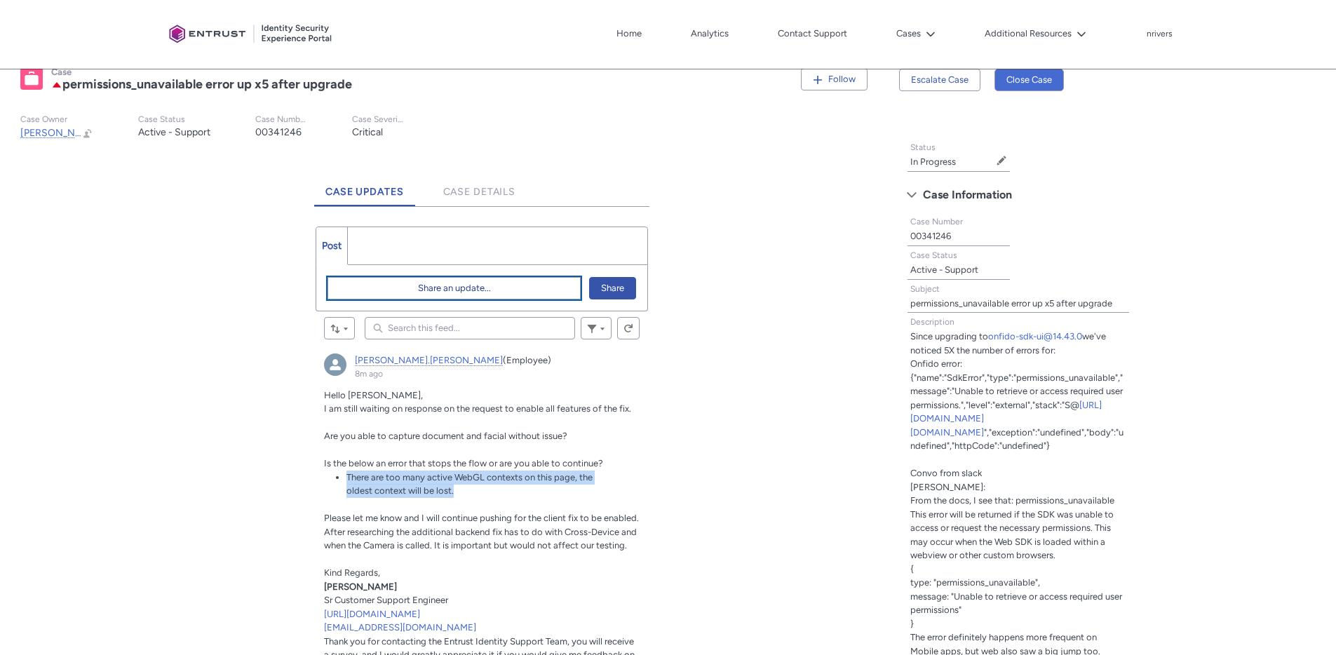
click at [380, 285] on button "Share an update..." at bounding box center [454, 288] width 253 height 22
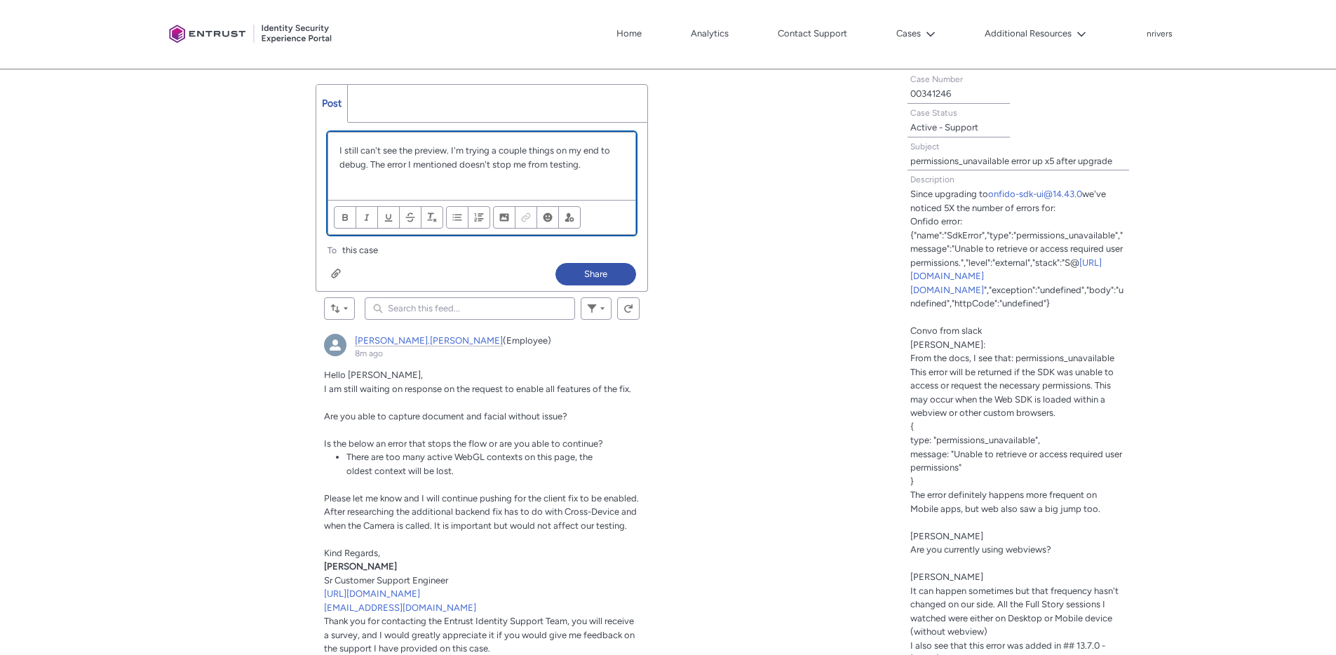
scroll to position [408, 0]
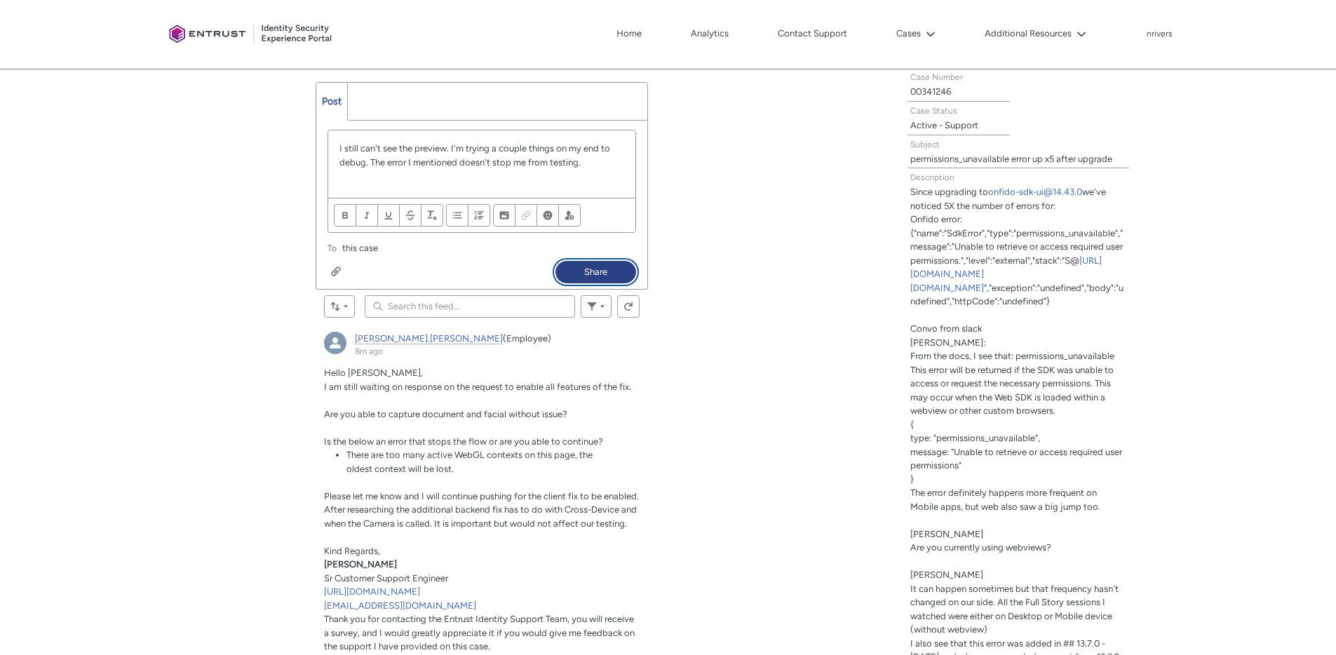
click at [574, 262] on button "Share" at bounding box center [596, 272] width 81 height 22
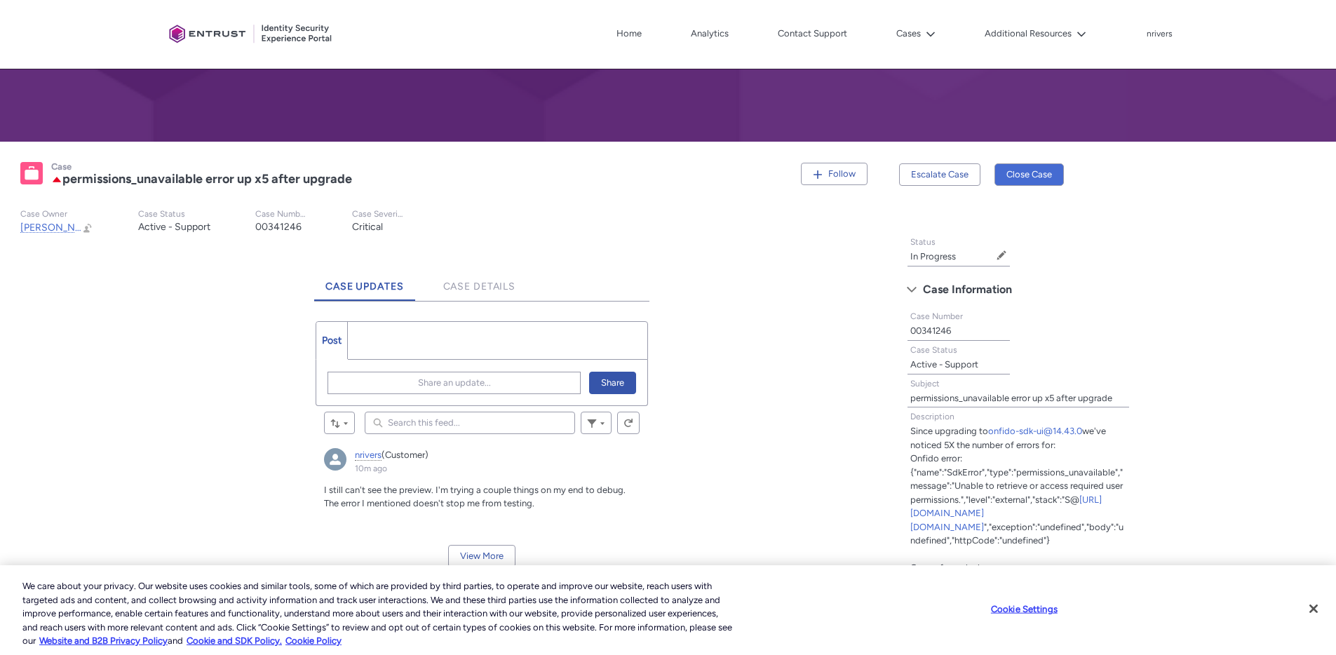
scroll to position [433, 0]
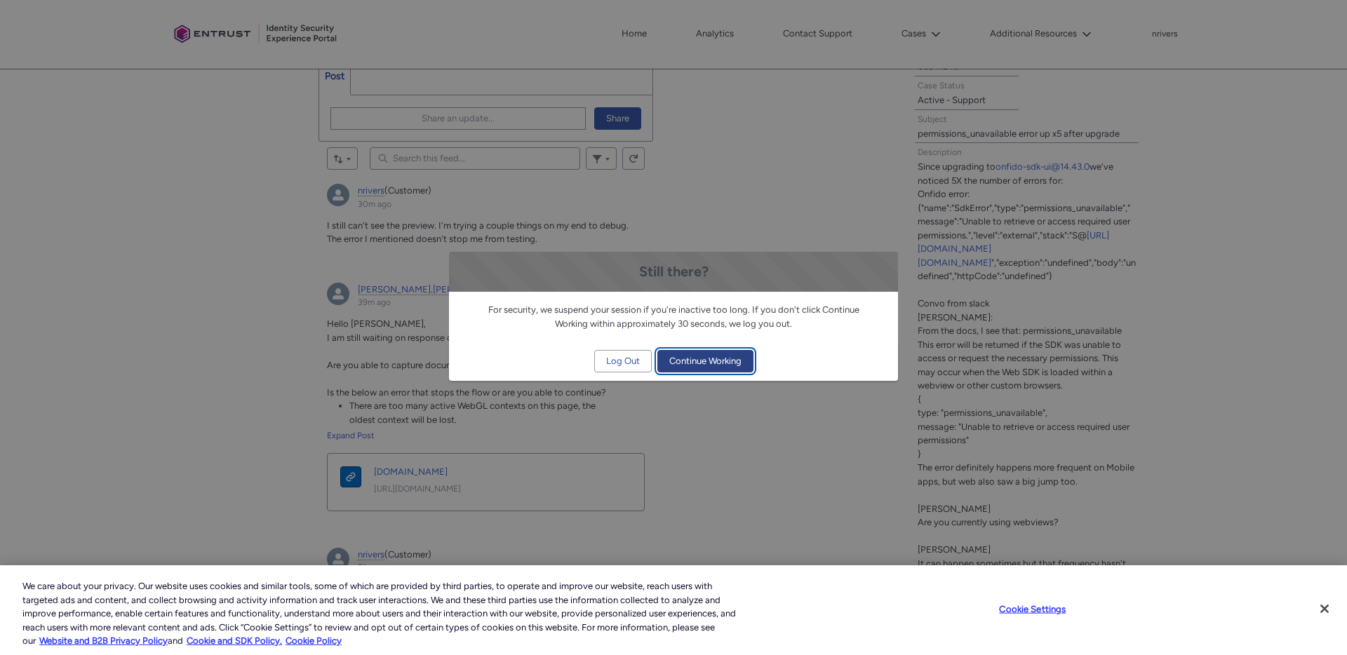
click at [701, 354] on span "Continue Working" at bounding box center [705, 361] width 72 height 21
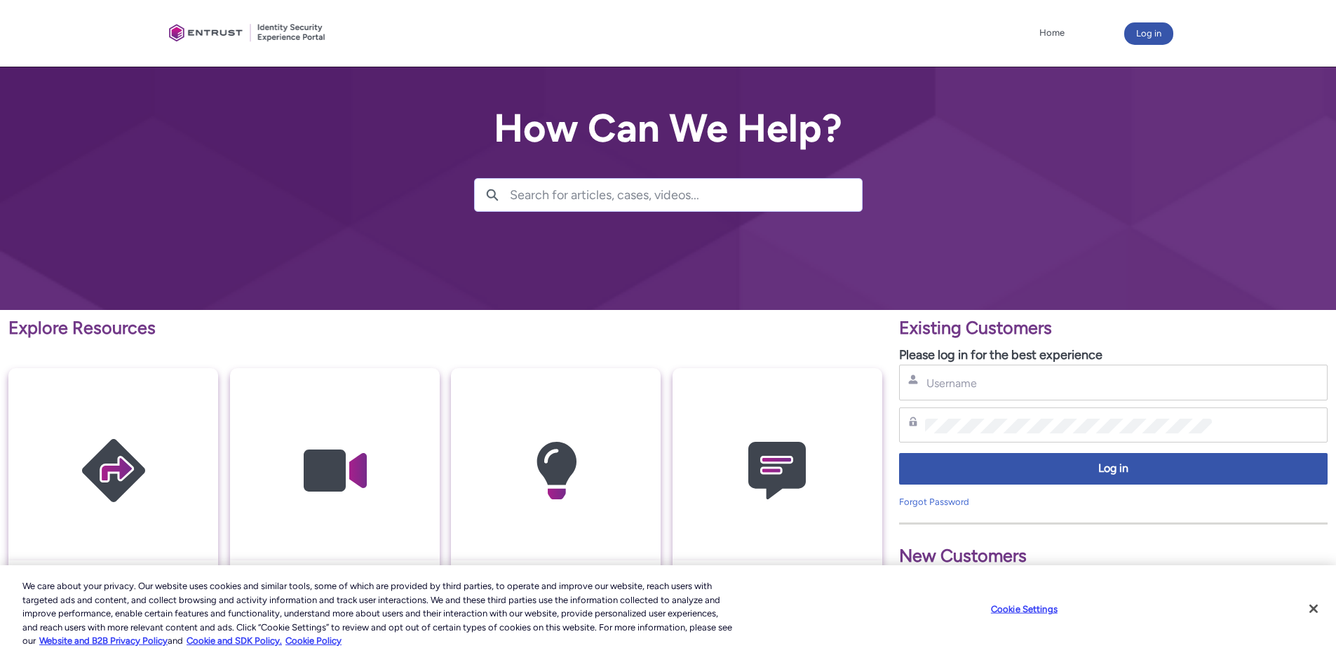
click at [971, 391] on div "Username" at bounding box center [1113, 383] width 429 height 36
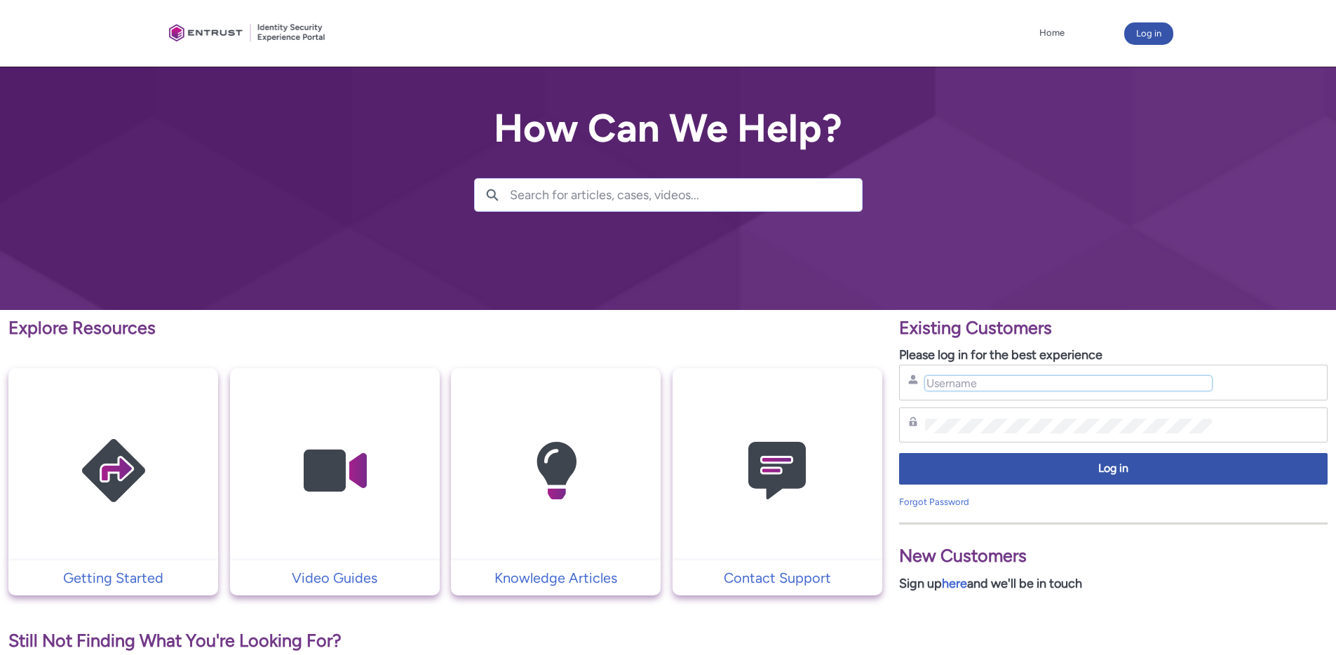
click at [959, 382] on input "Username" at bounding box center [1068, 383] width 287 height 15
type input "[EMAIL_ADDRESS][DOMAIN_NAME]"
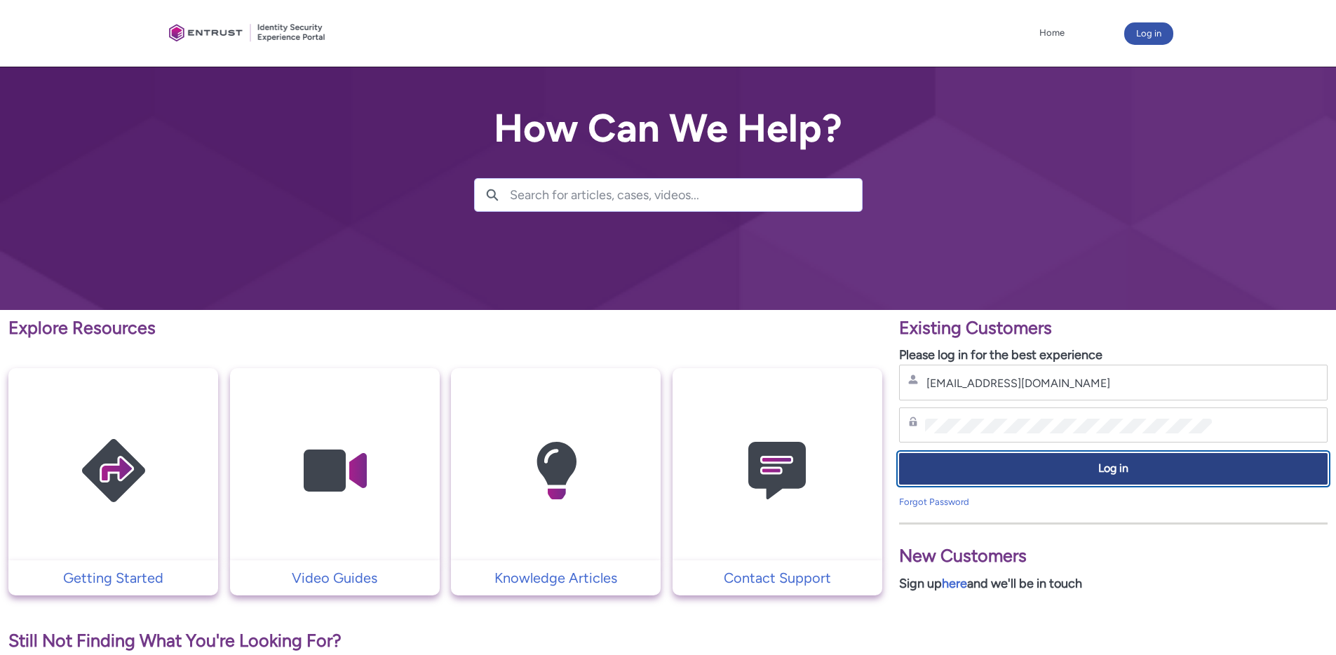
click at [1064, 472] on span "Log in" at bounding box center [1114, 469] width 410 height 16
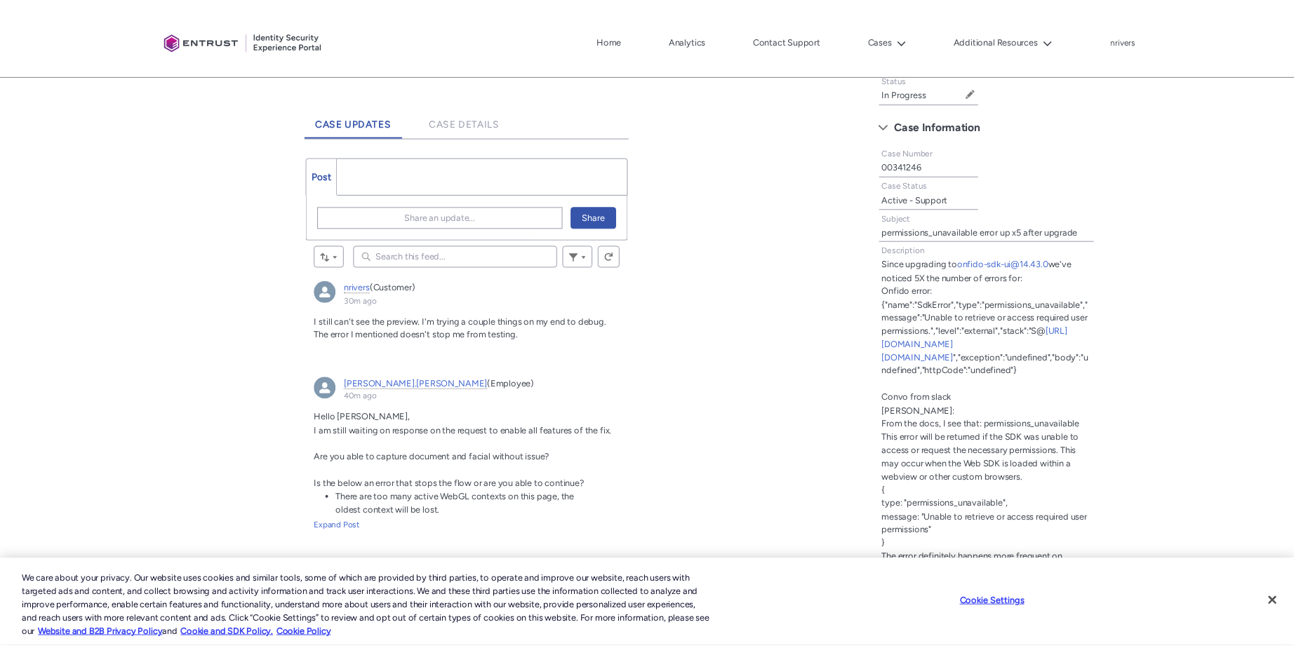
scroll to position [350, 0]
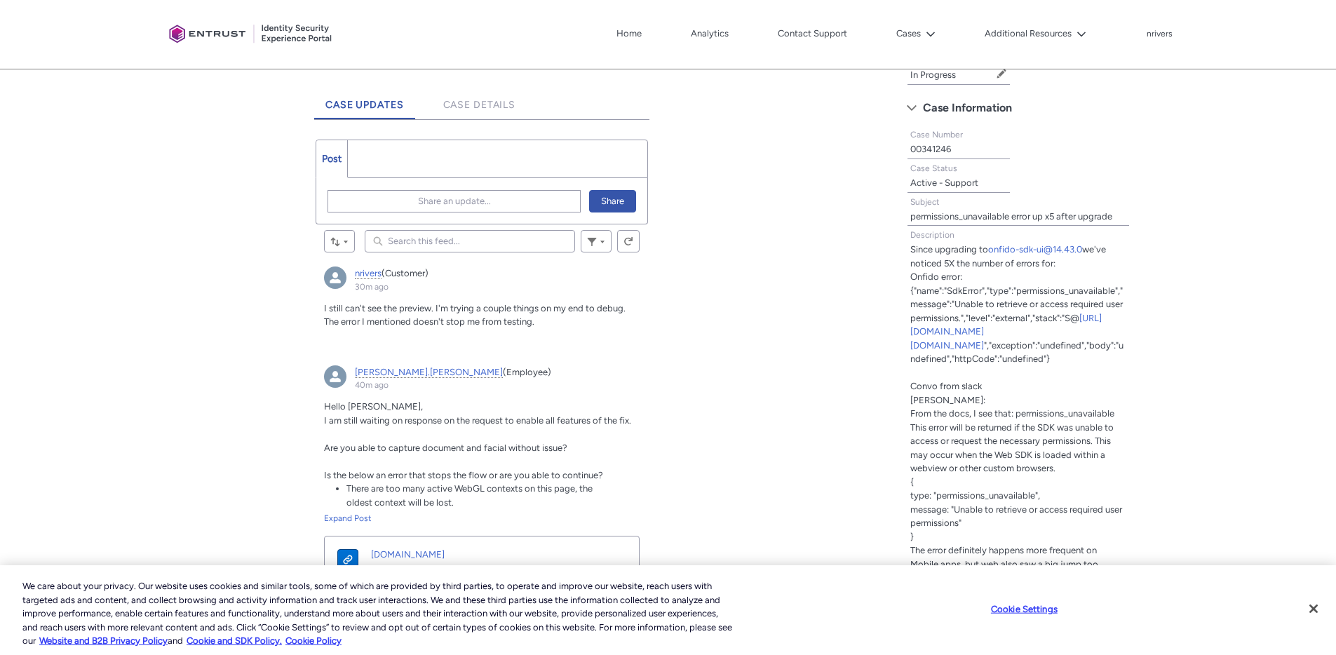
click at [1263, 615] on div "Cookie Settings" at bounding box center [1029, 610] width 588 height 48
click at [1176, 400] on div "Tabs Status In Progress Edit Status Case Information Case Number 00341246 Case …" at bounding box center [1113, 475] width 429 height 859
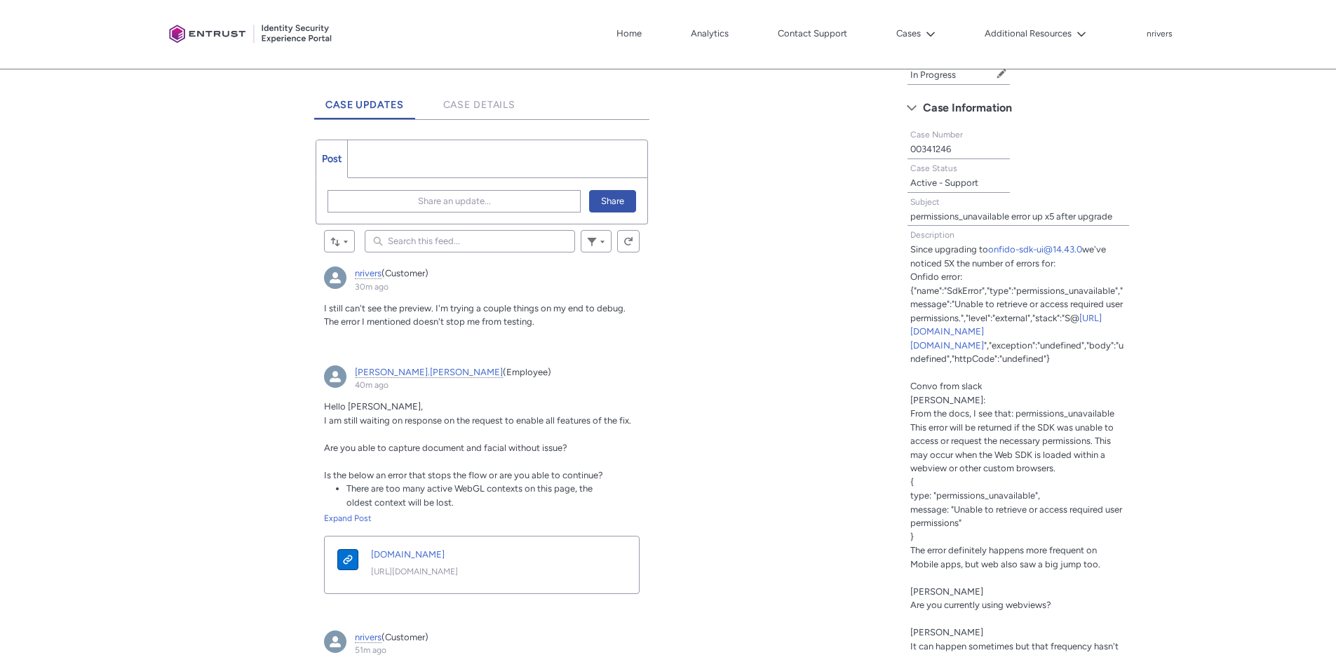
click at [1176, 400] on div "Tabs Status In Progress Edit Status Case Information Case Number 00341246 Case …" at bounding box center [1113, 475] width 429 height 859
